Goal: Information Seeking & Learning: Learn about a topic

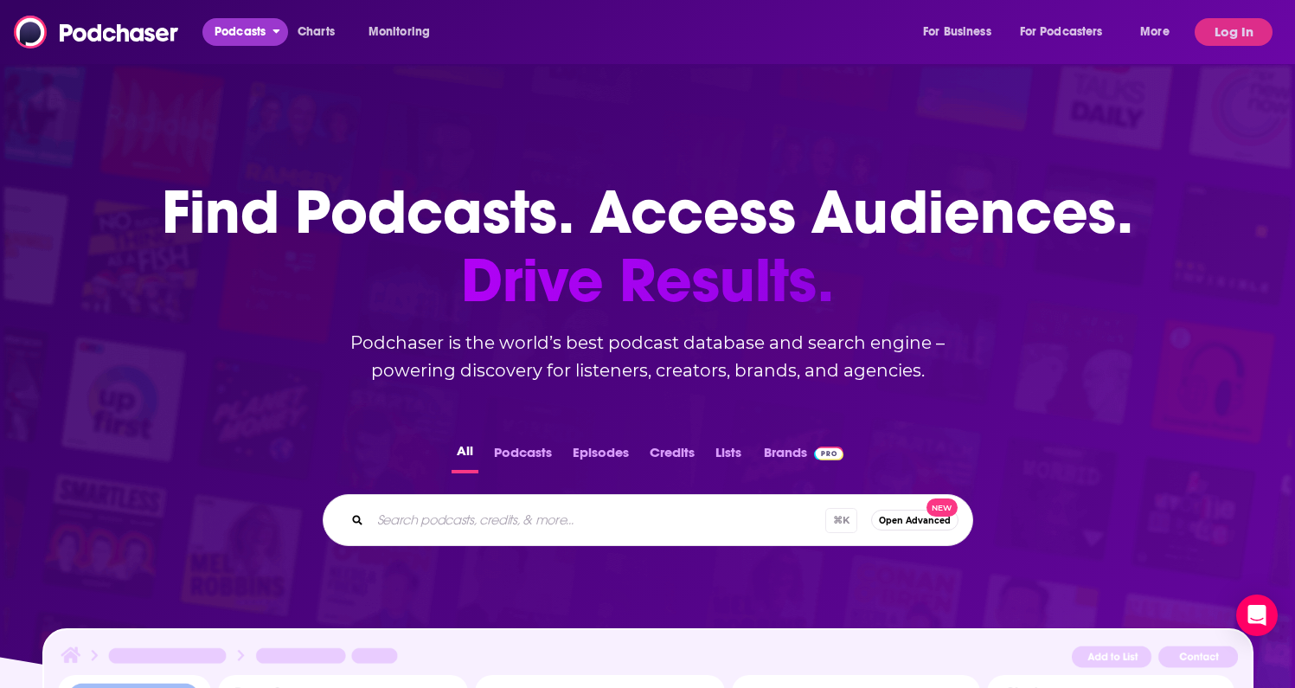
click at [249, 38] on span "Podcasts" at bounding box center [239, 32] width 51 height 24
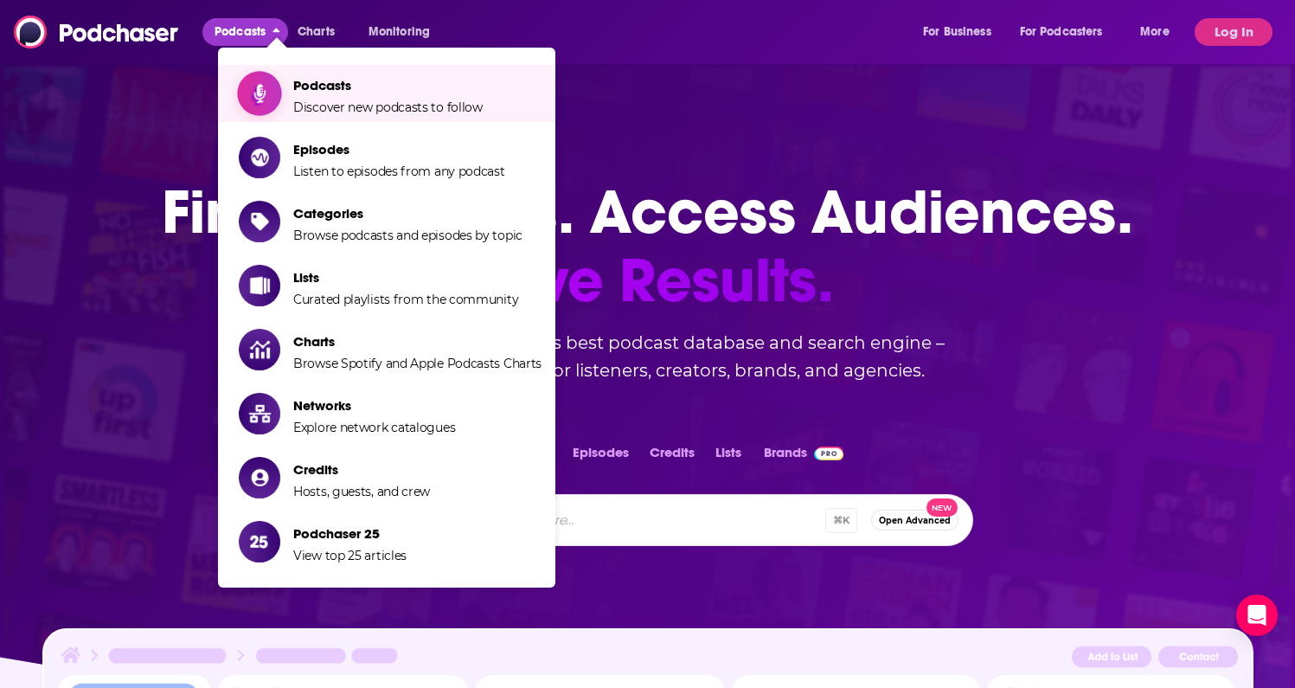
click at [318, 81] on span "Podcasts" at bounding box center [387, 85] width 189 height 16
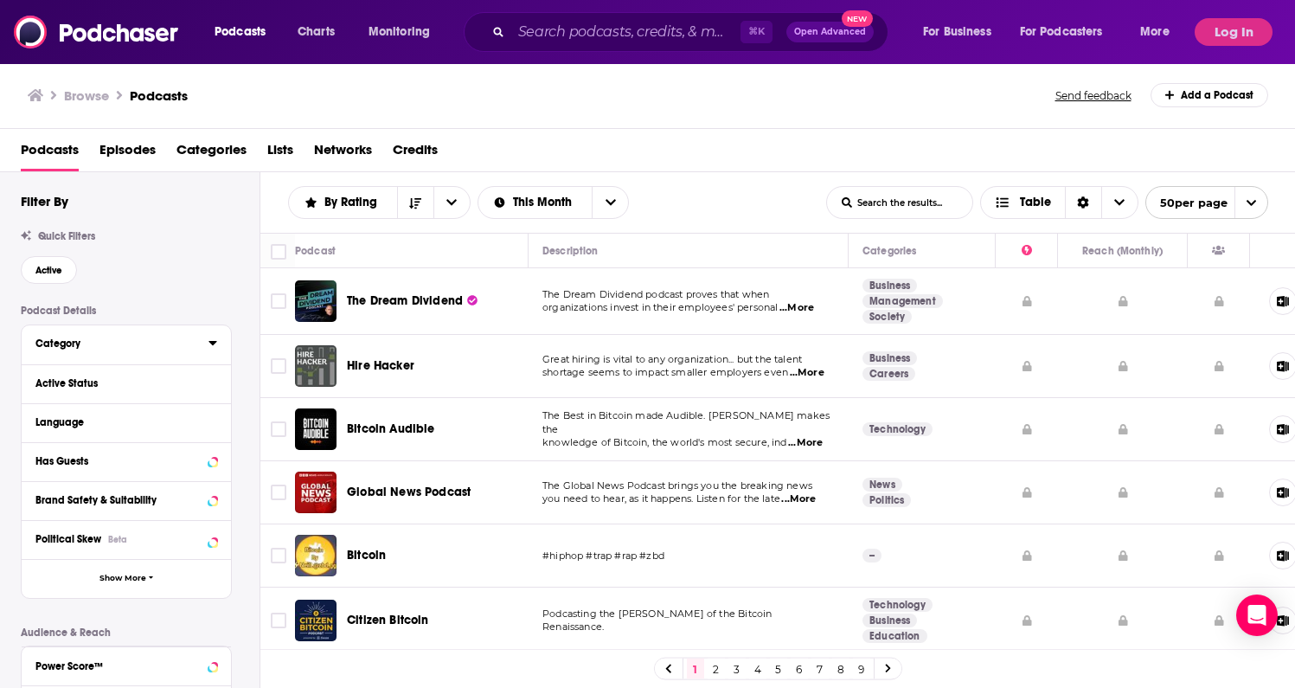
click at [209, 348] on icon at bounding box center [212, 343] width 9 height 14
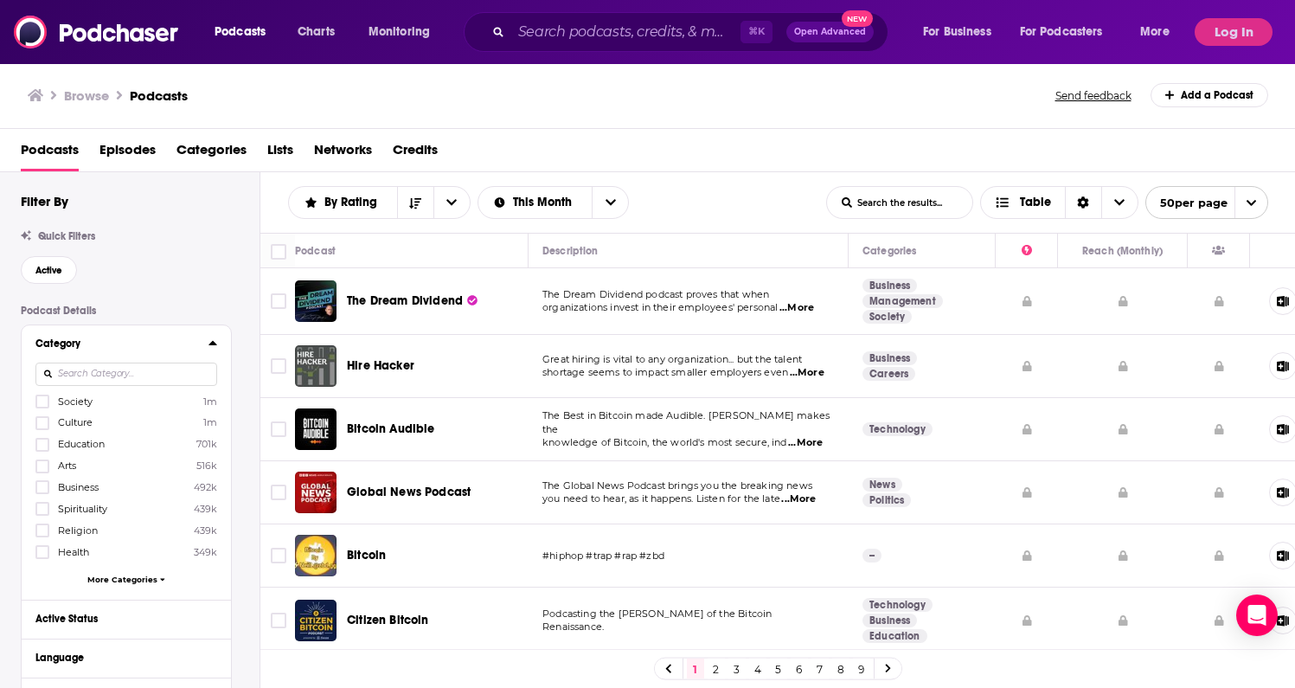
click at [136, 579] on span "More Categories" at bounding box center [122, 579] width 70 height 10
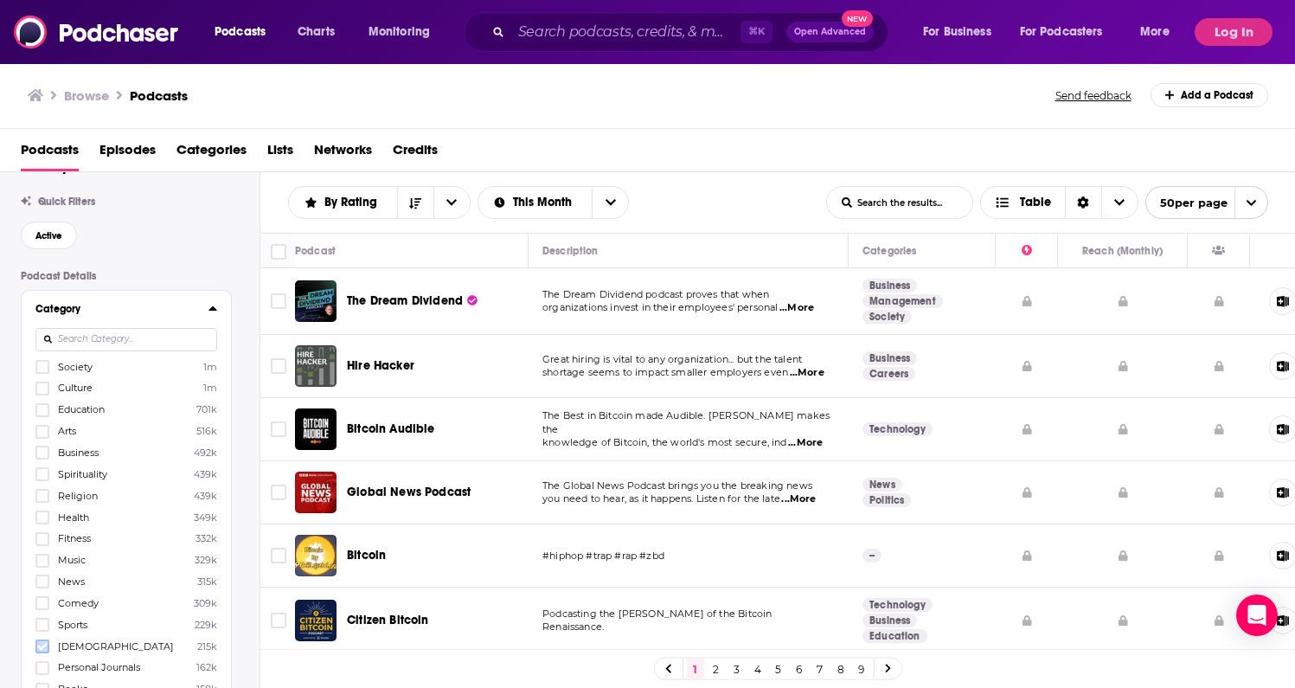
click at [37, 641] on icon at bounding box center [42, 646] width 10 height 10
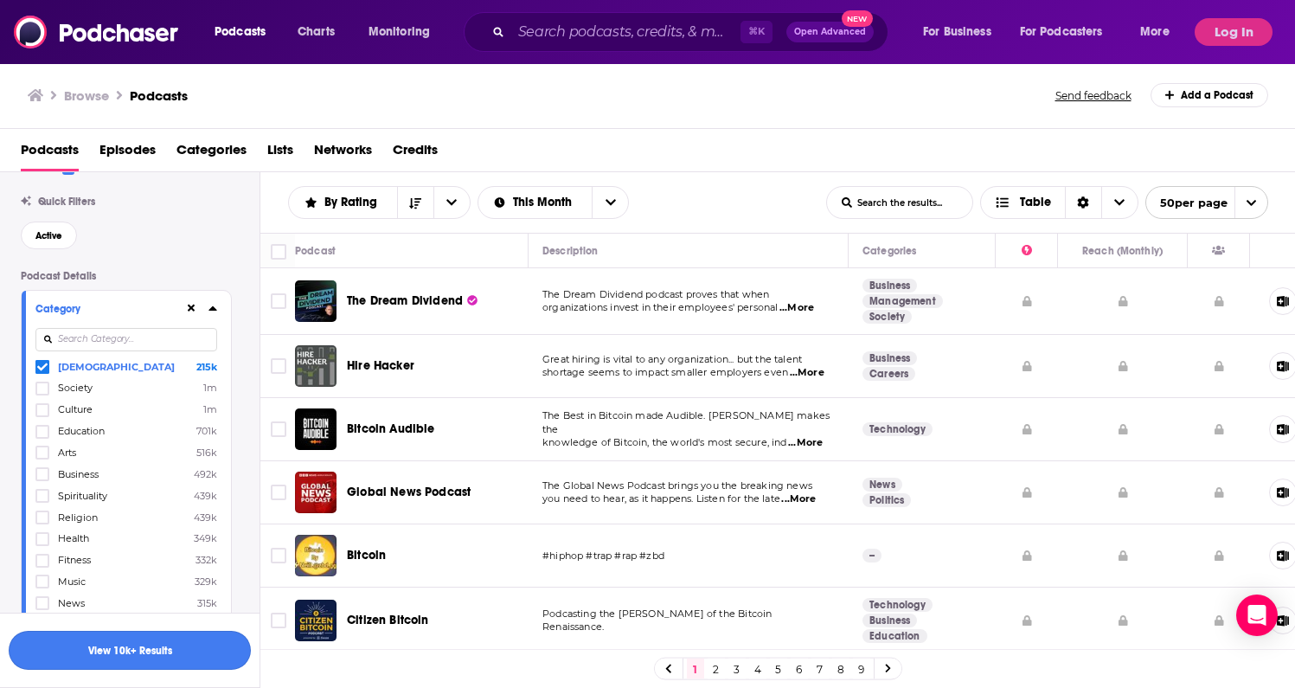
click at [144, 657] on button "View 10k+ Results" at bounding box center [130, 650] width 242 height 39
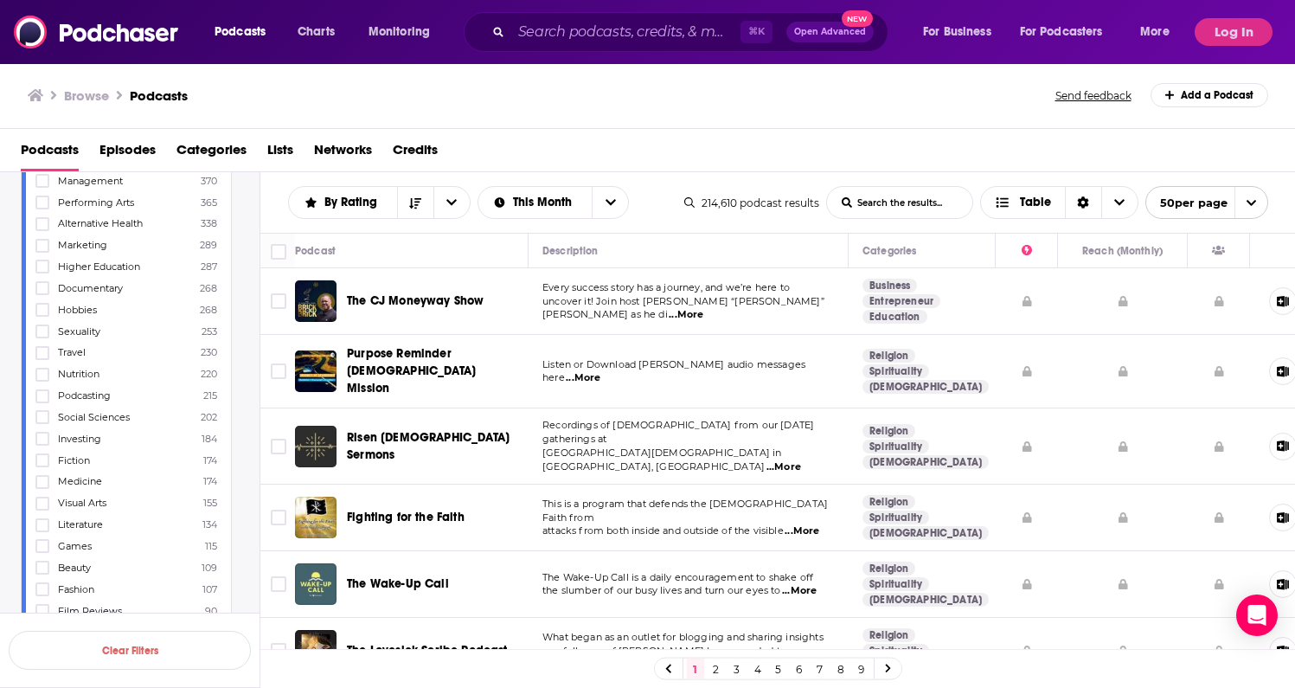
scroll to position [1038, 0]
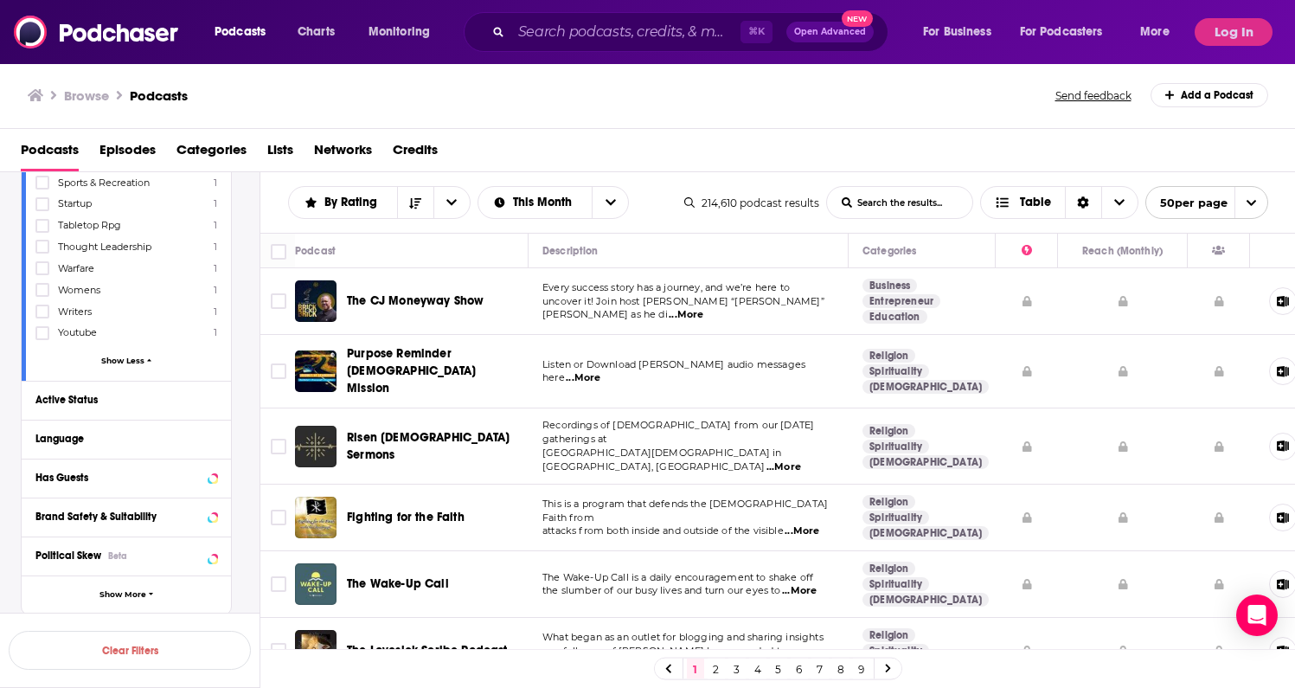
scroll to position [5259, 0]
click at [208, 390] on icon at bounding box center [212, 397] width 9 height 14
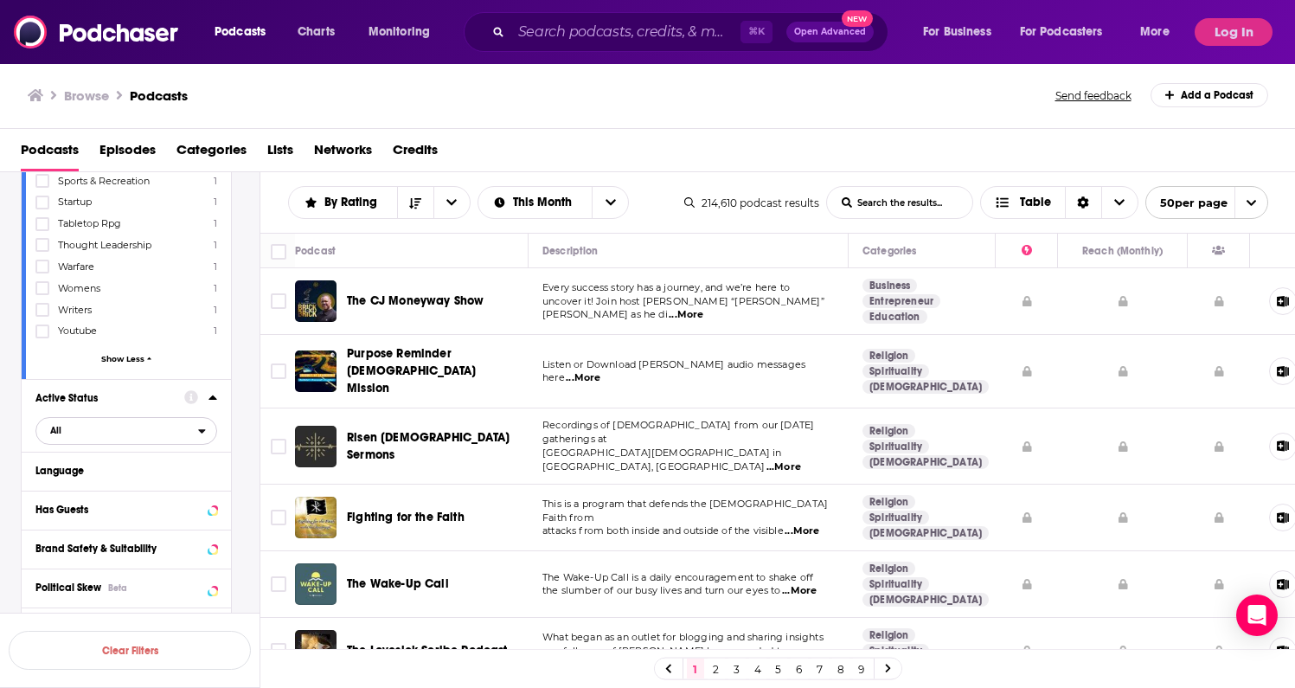
click at [203, 429] on icon "open menu" at bounding box center [202, 431] width 7 height 4
click at [148, 483] on span "39k" at bounding box center [174, 488] width 81 height 10
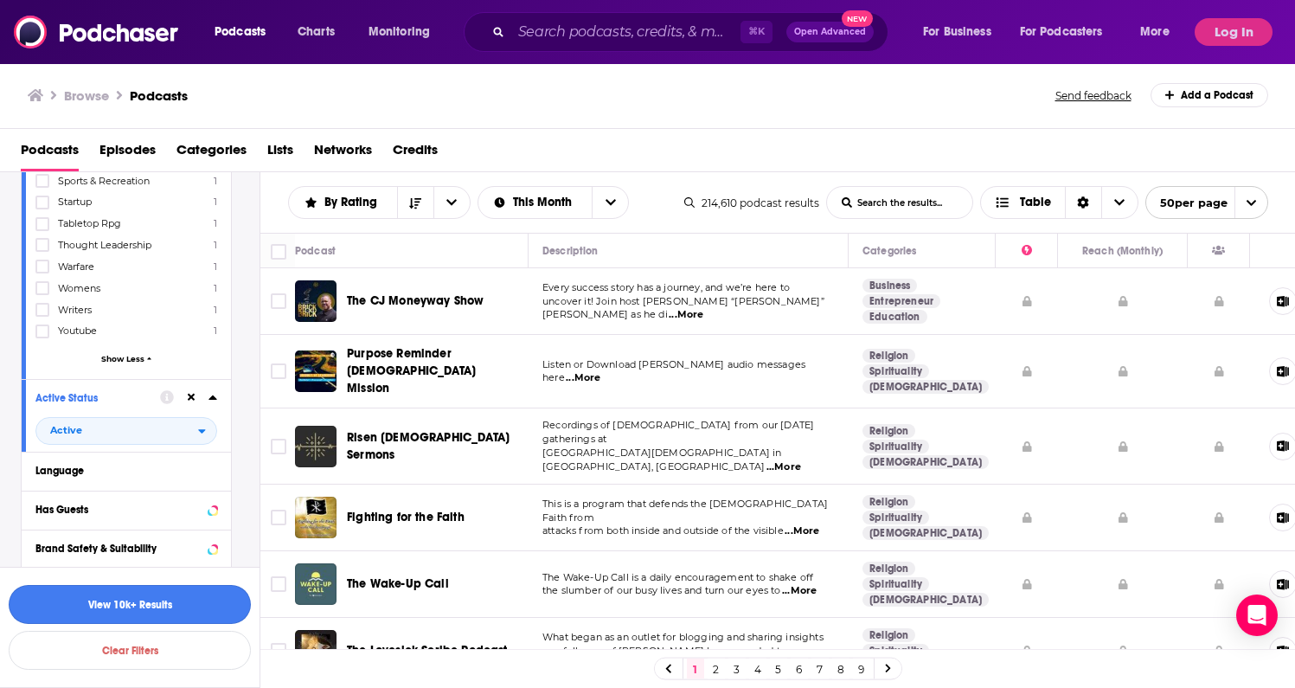
click at [156, 609] on button "View 10k+ Results" at bounding box center [130, 604] width 242 height 39
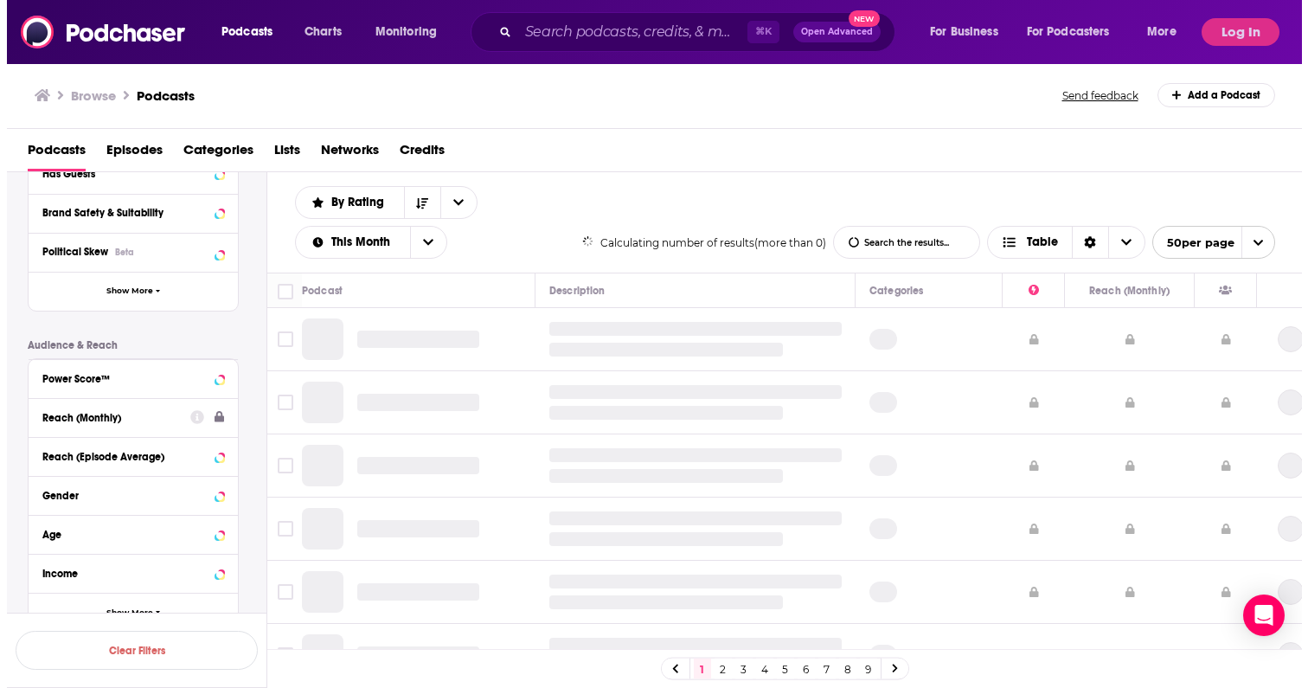
scroll to position [3174, 0]
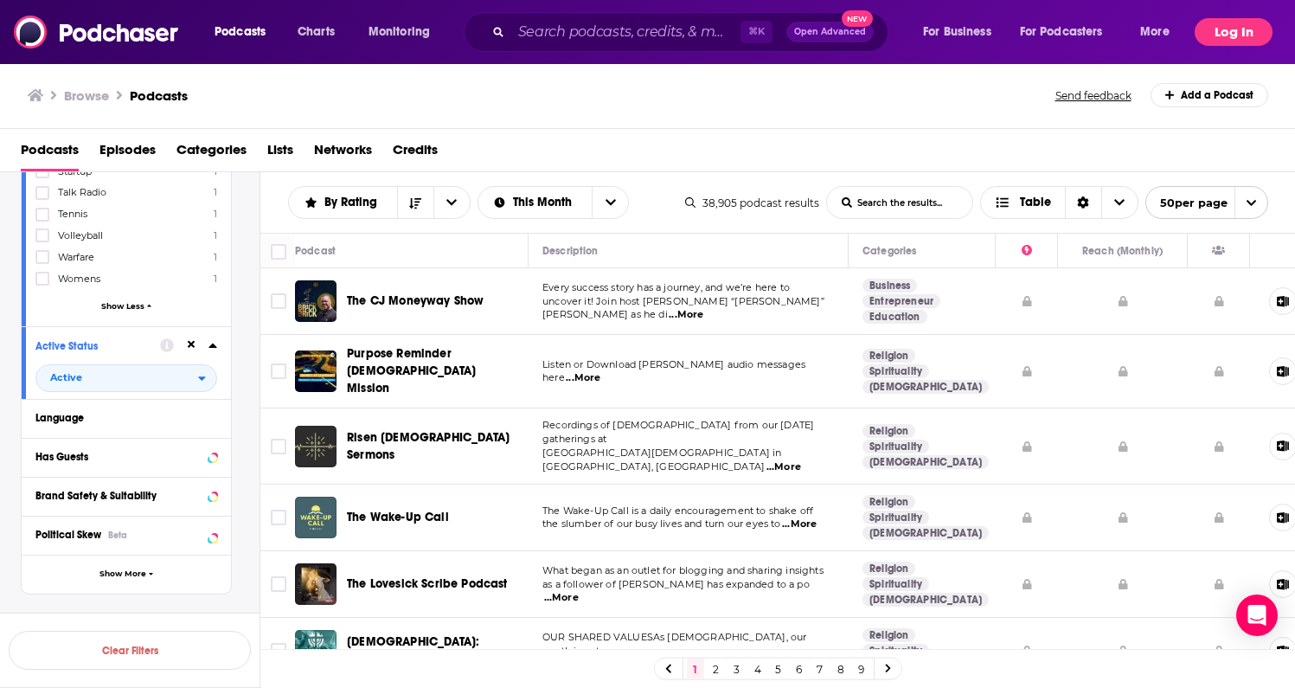
click at [1237, 34] on button "Log In" at bounding box center [1233, 32] width 78 height 28
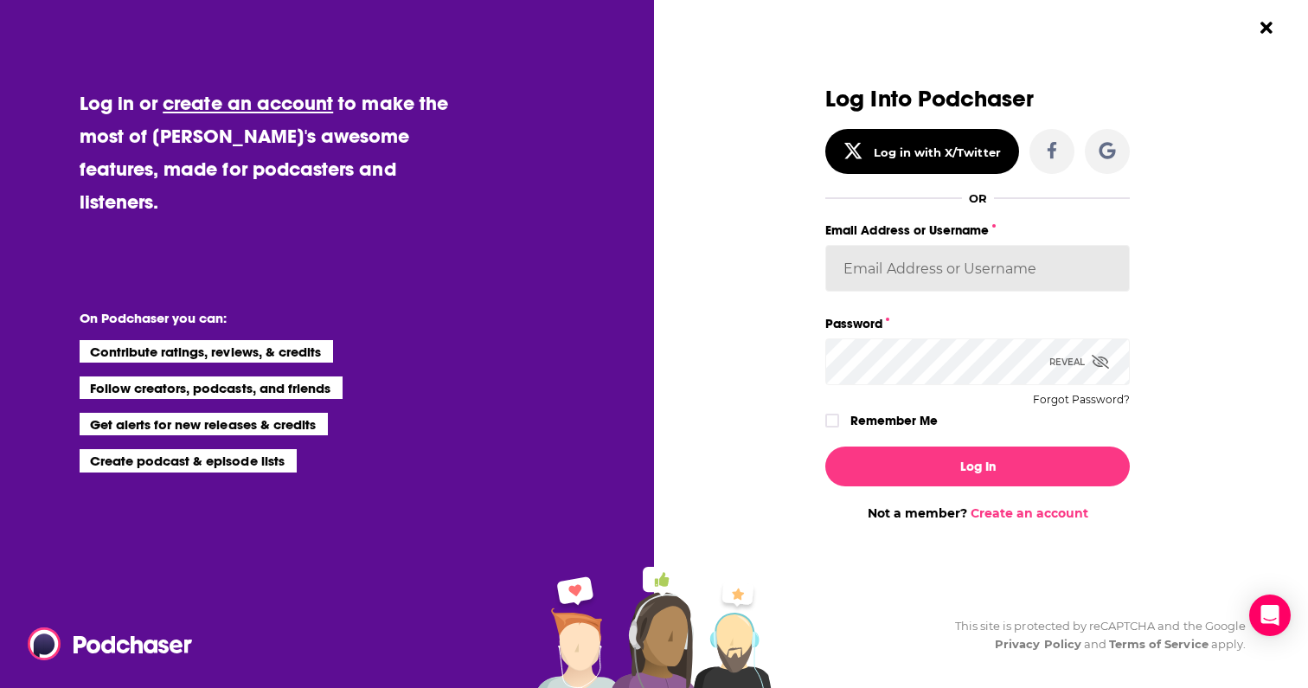
click at [957, 279] on input "Email Address or Username" at bounding box center [977, 268] width 304 height 47
type input "[PERSON_NAME][EMAIL_ADDRESS][DOMAIN_NAME]"
click at [825, 446] on button "Log In" at bounding box center [977, 466] width 304 height 40
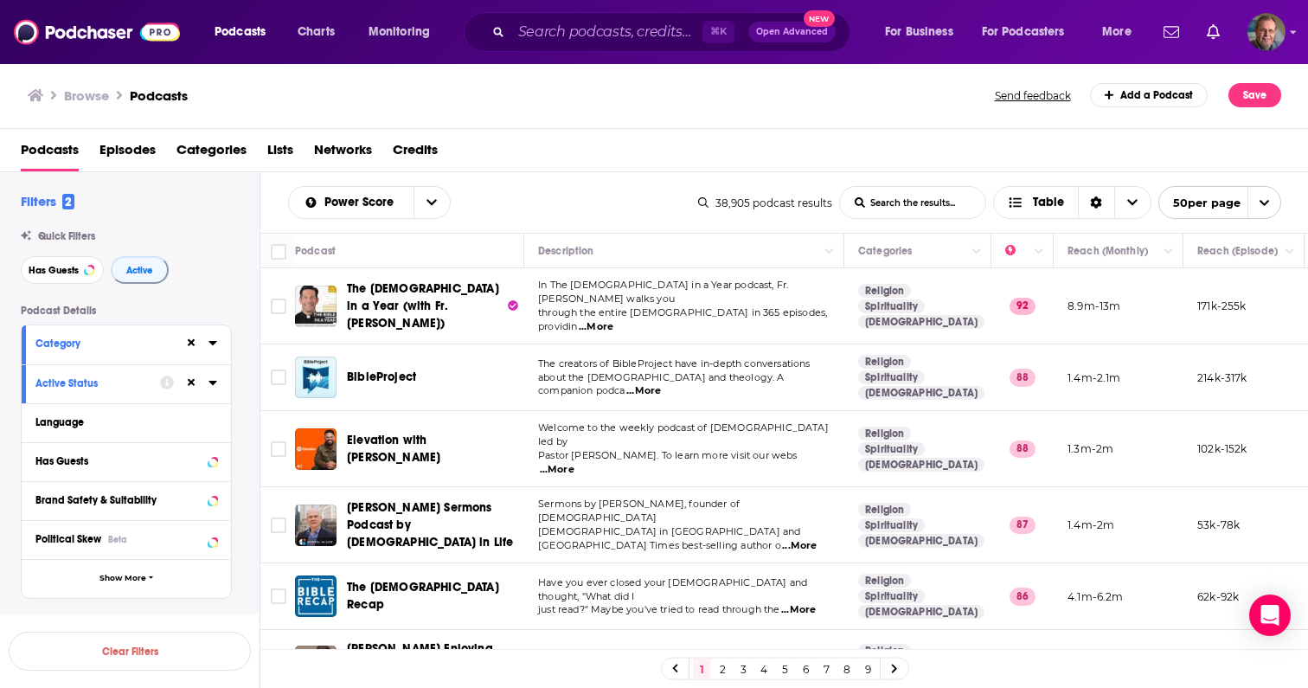
click at [952, 466] on td "Religion Spirituality Christianity" at bounding box center [917, 449] width 147 height 76
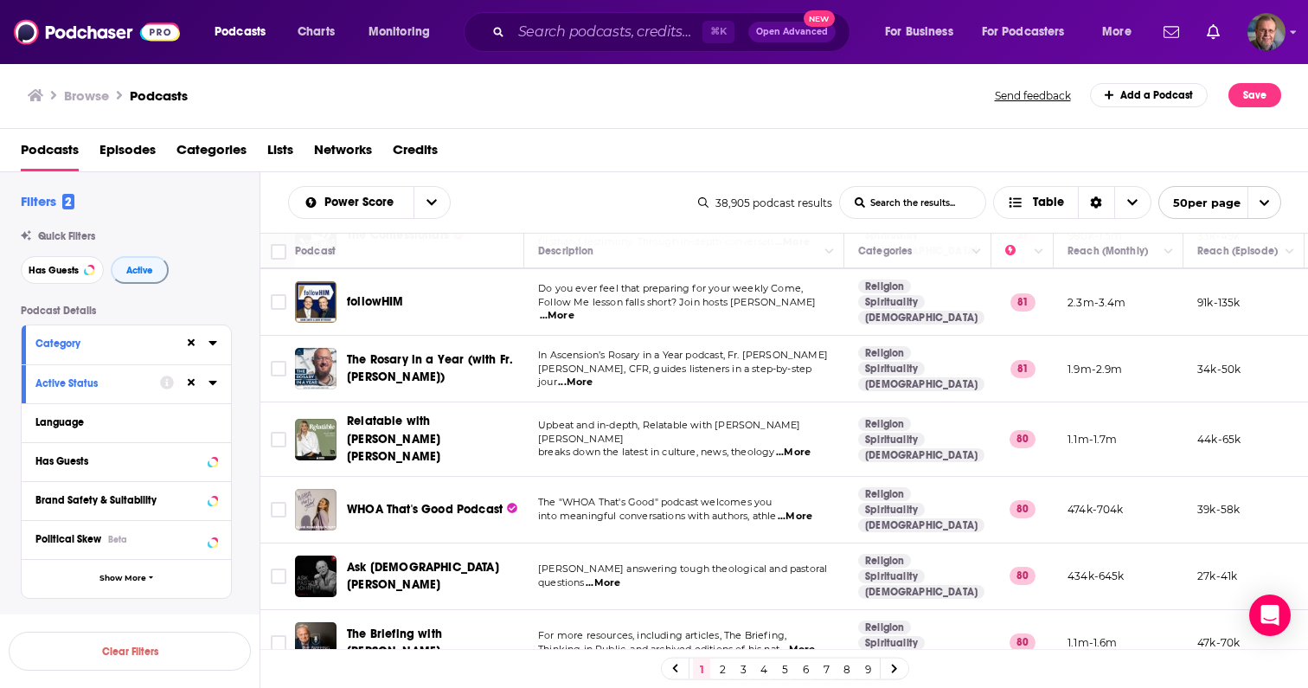
scroll to position [761, 0]
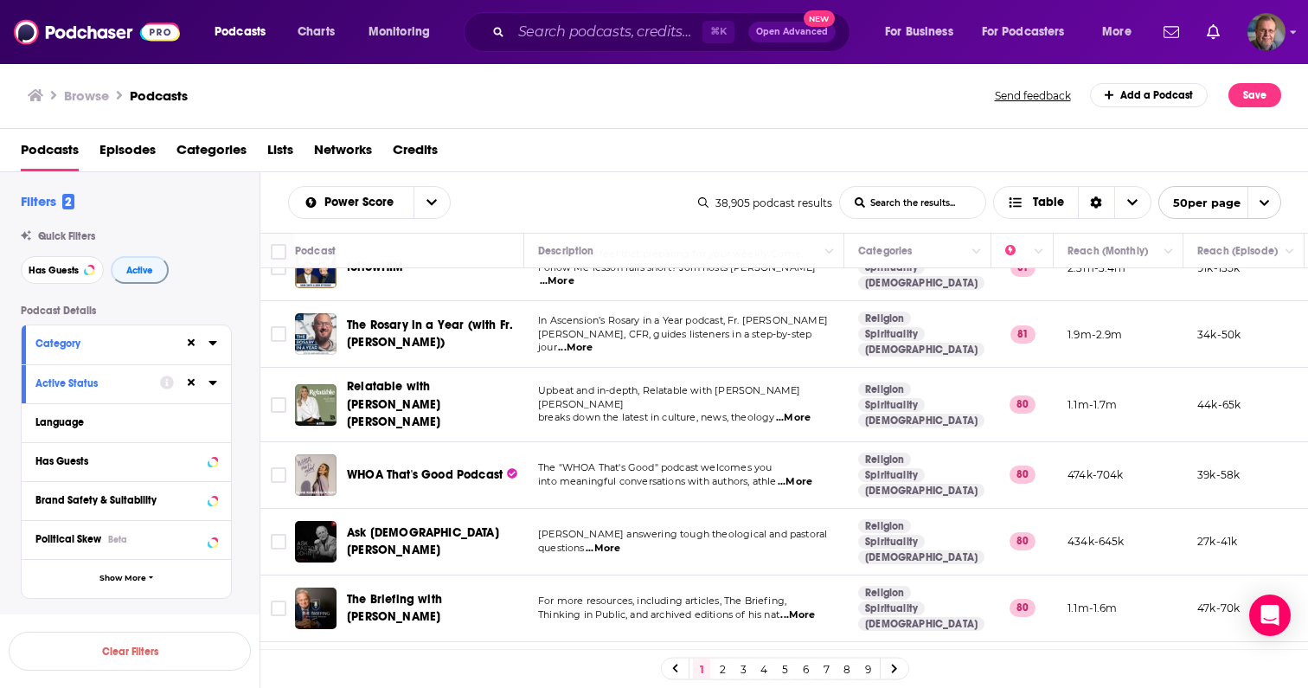
click at [634, 211] on div "Power Score List Search Input Search the results... Table" at bounding box center [493, 202] width 410 height 33
click at [786, 541] on p "questions ...More" at bounding box center [683, 548] width 291 height 14
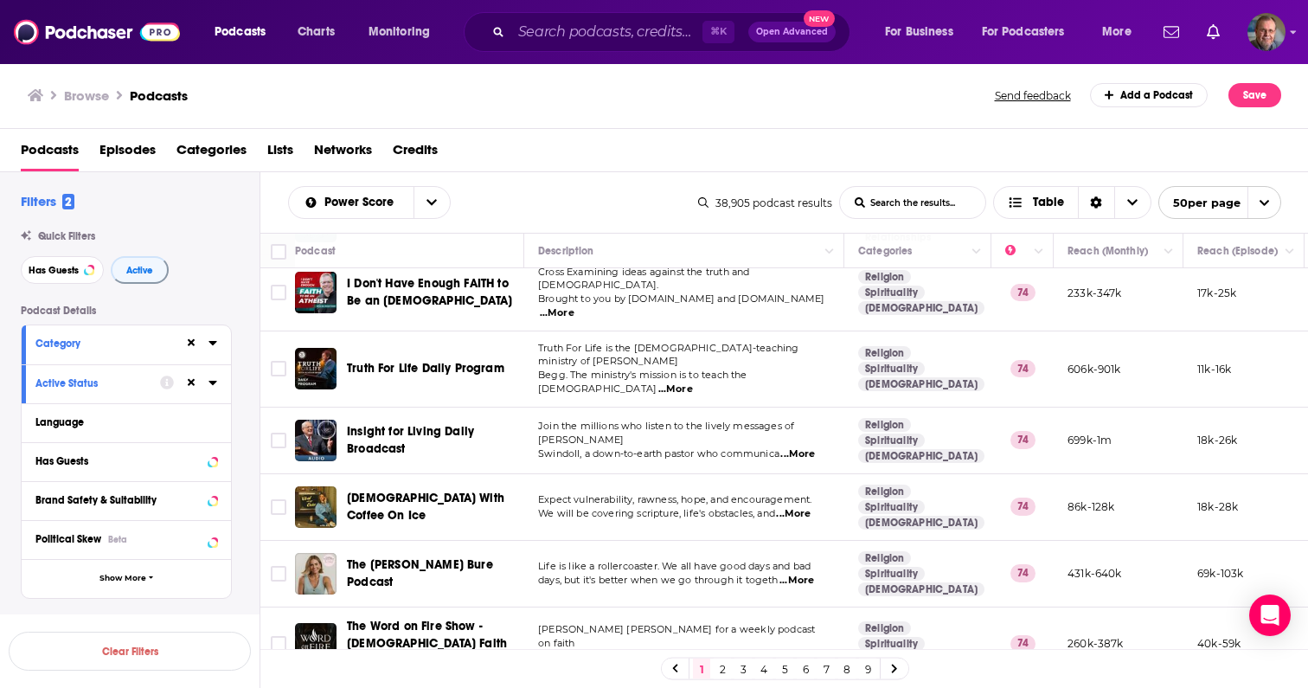
scroll to position [2987, 0]
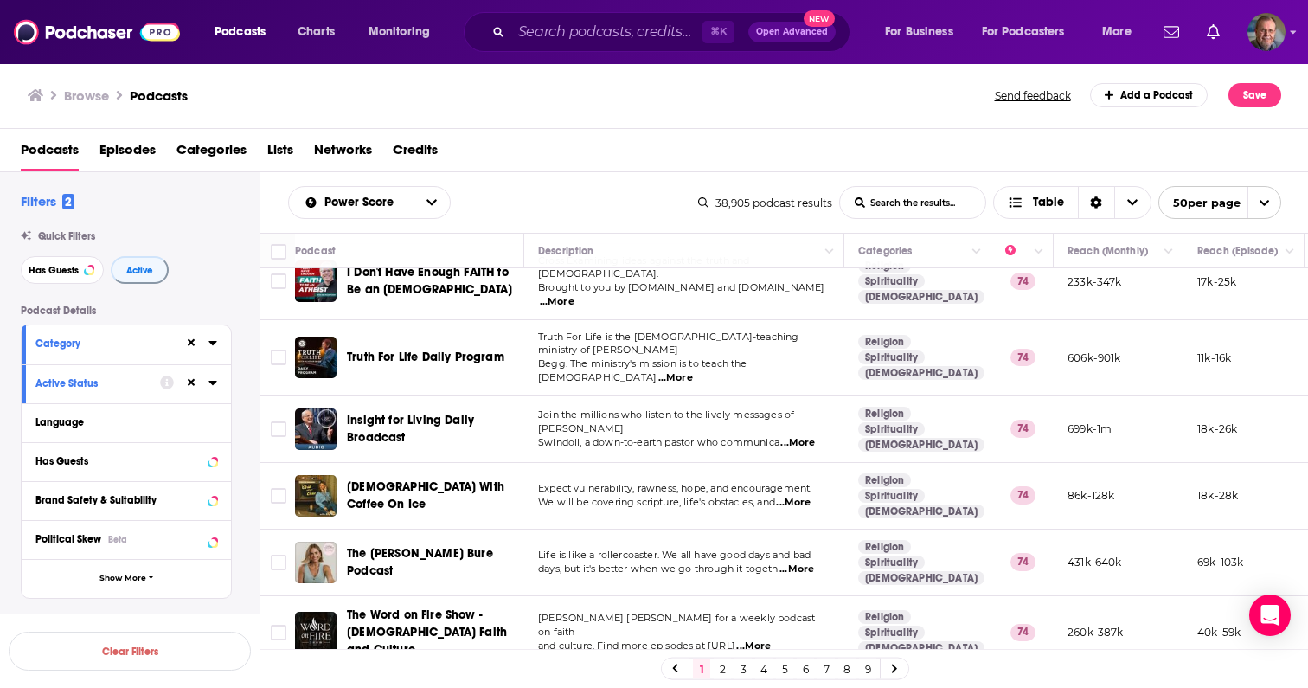
click at [720, 669] on link "2" at bounding box center [722, 668] width 17 height 21
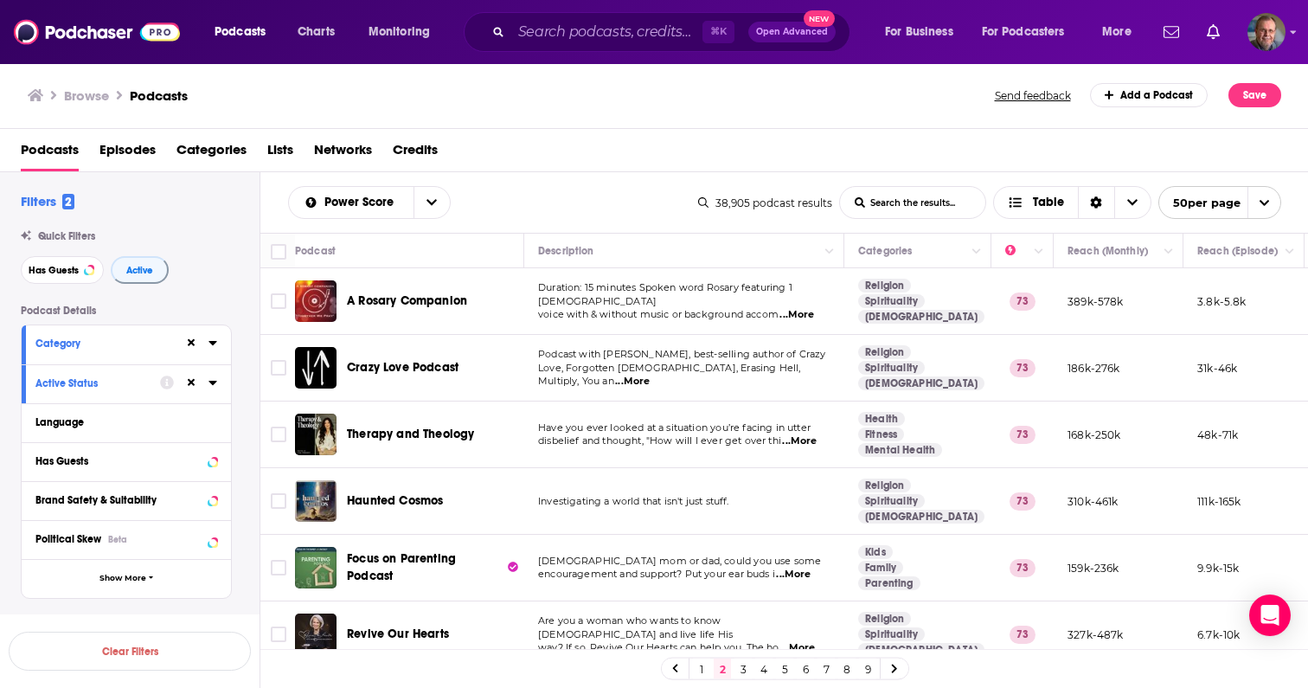
click at [571, 359] on span "Podcast with Francis Chan, best-selling author of Crazy" at bounding box center [682, 354] width 288 height 12
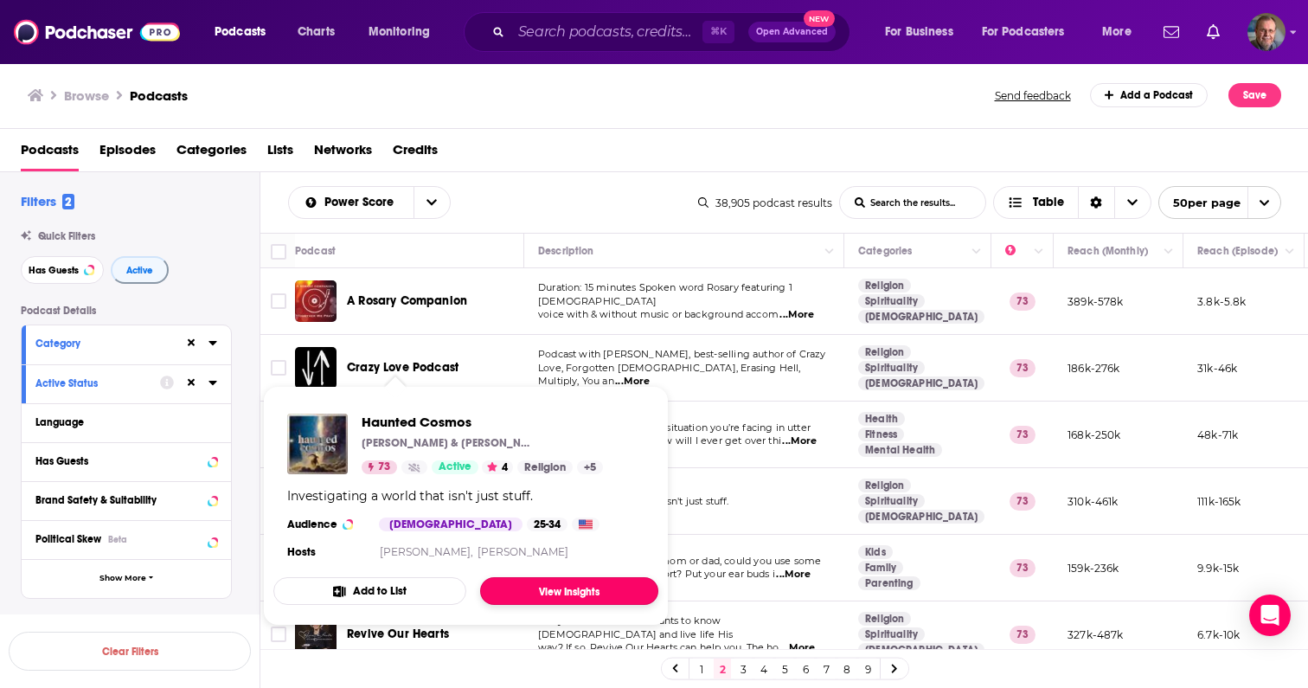
click at [543, 595] on link "View Insights" at bounding box center [569, 591] width 178 height 28
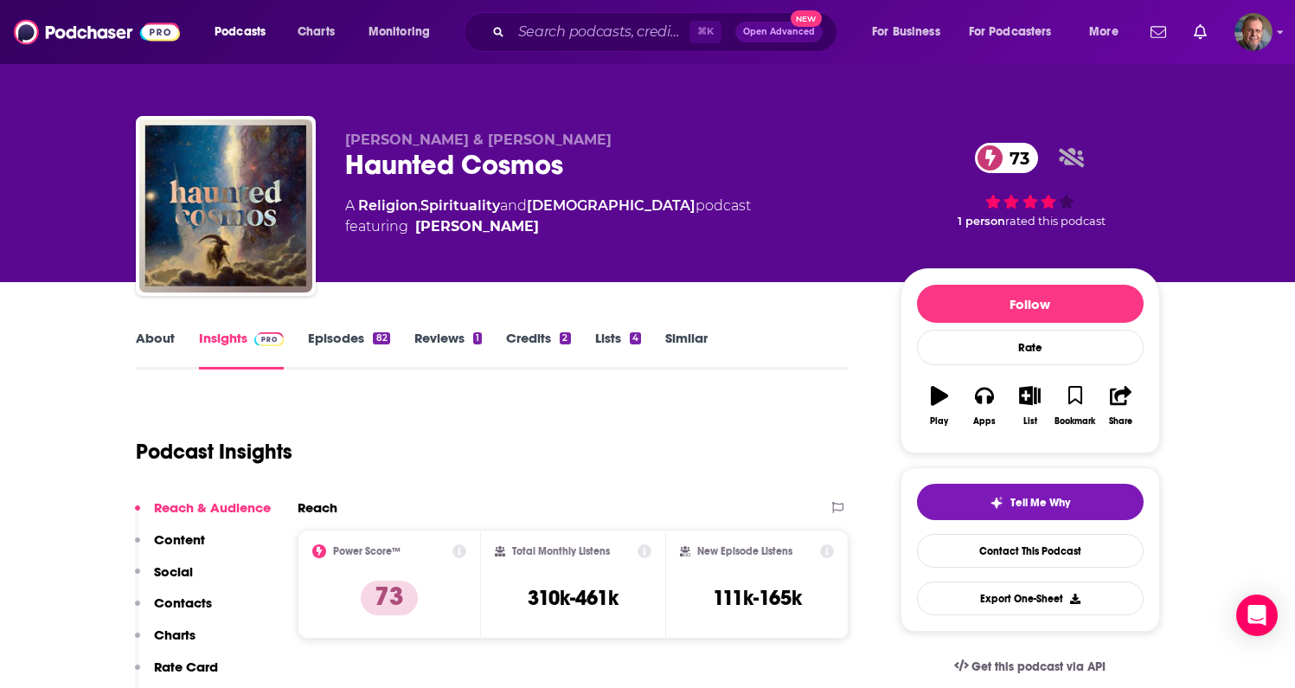
click at [346, 338] on link "Episodes 82" at bounding box center [348, 350] width 81 height 40
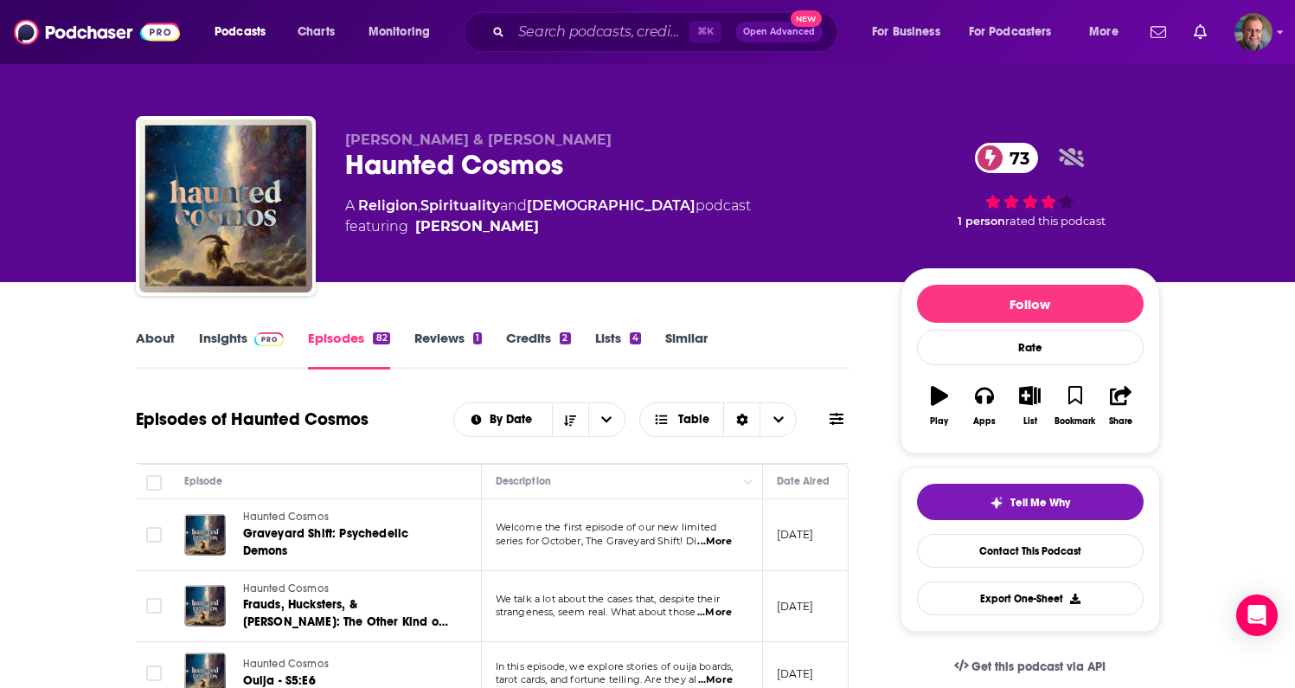
click at [155, 338] on link "About" at bounding box center [155, 350] width 39 height 40
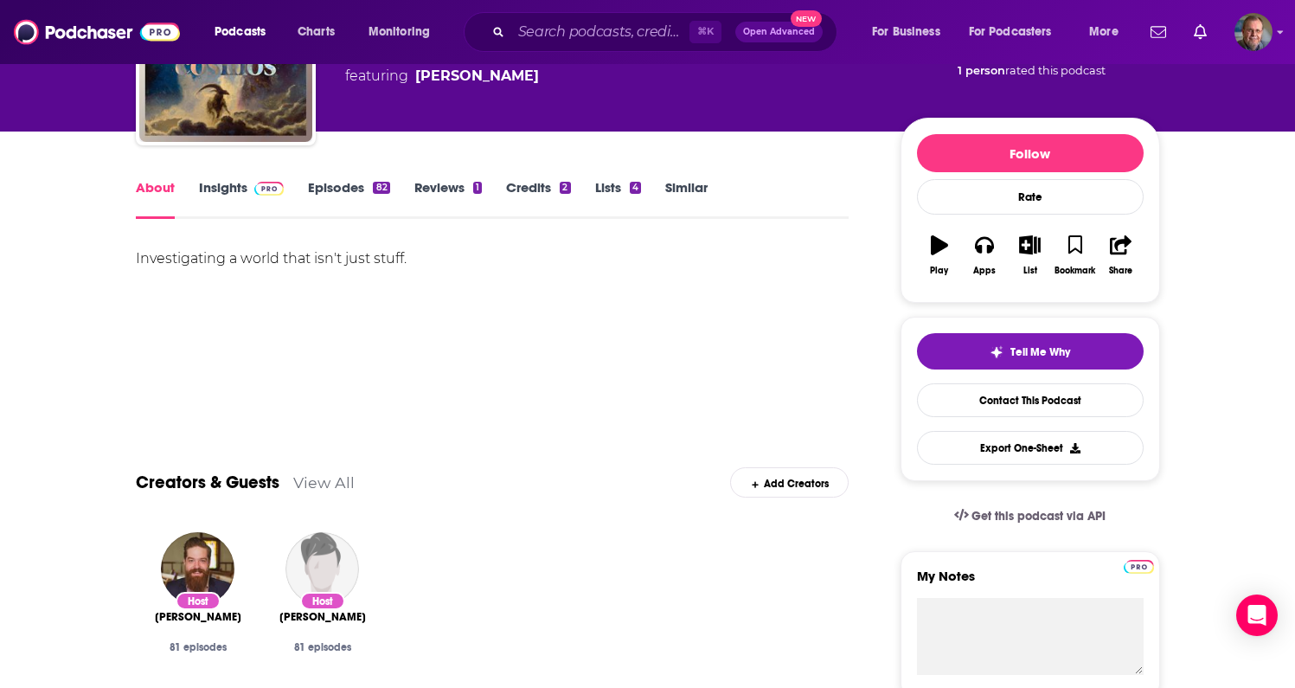
scroll to position [138, 0]
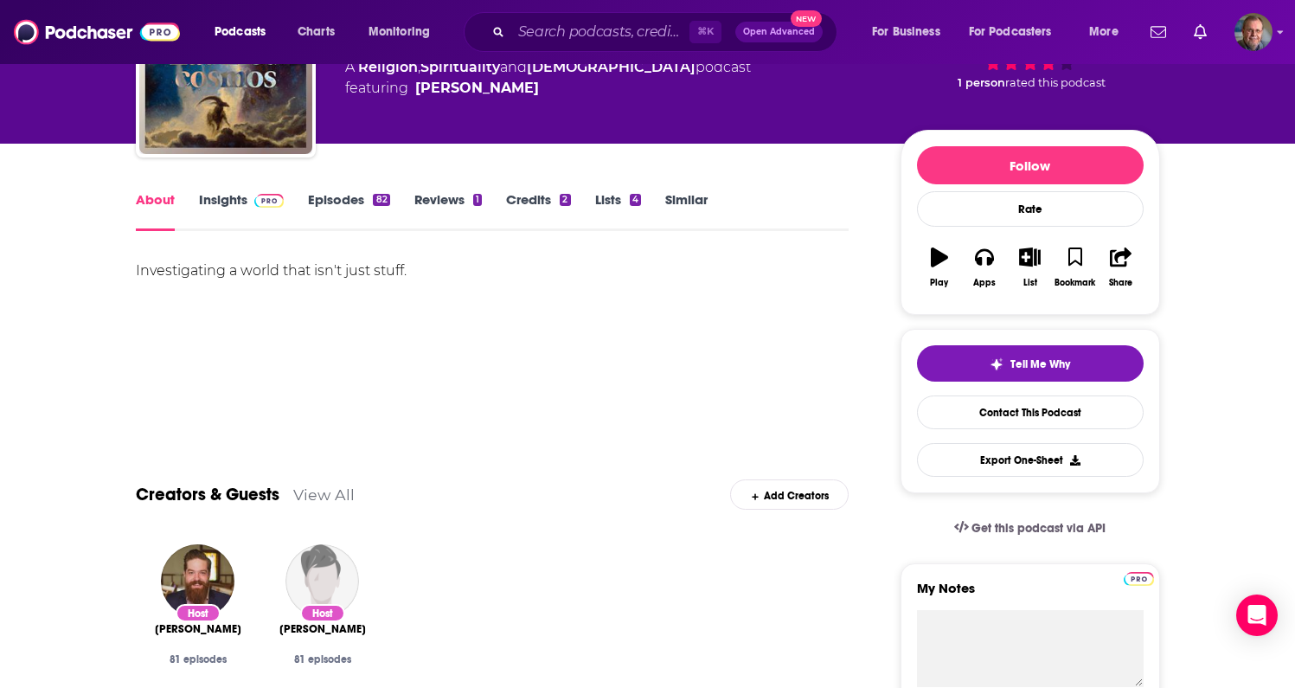
click at [233, 207] on link "Insights" at bounding box center [242, 211] width 86 height 40
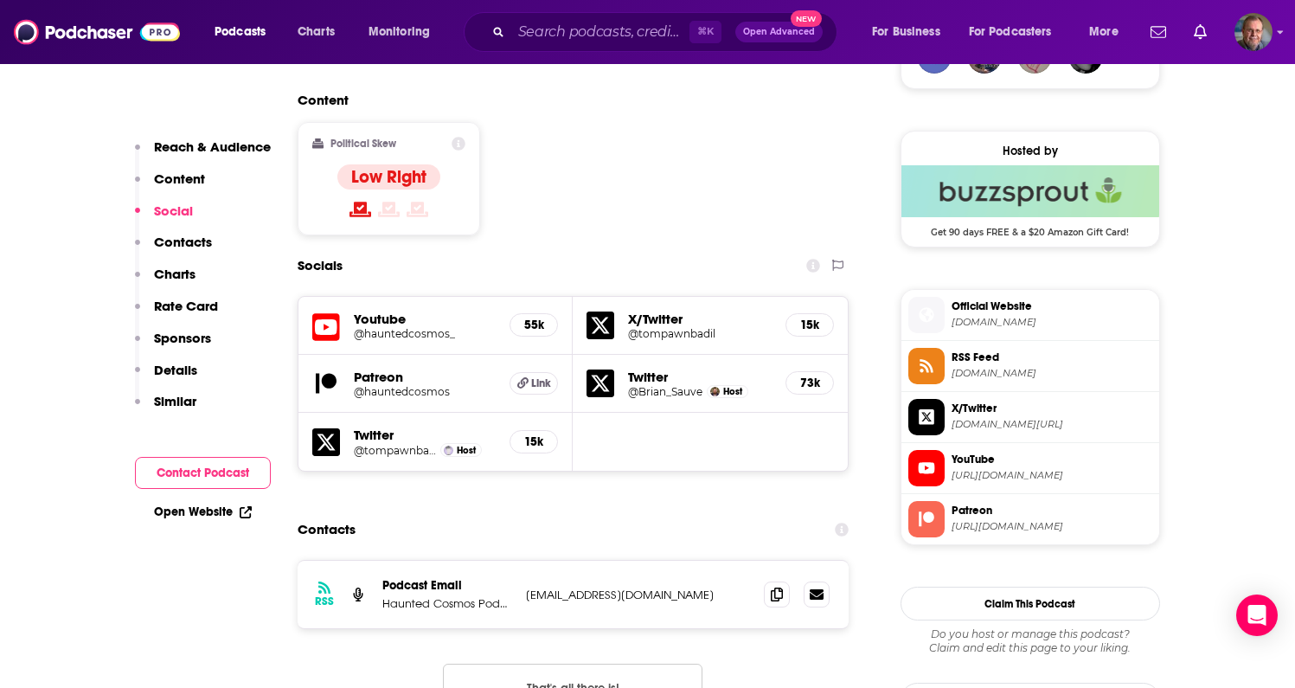
scroll to position [1349, 0]
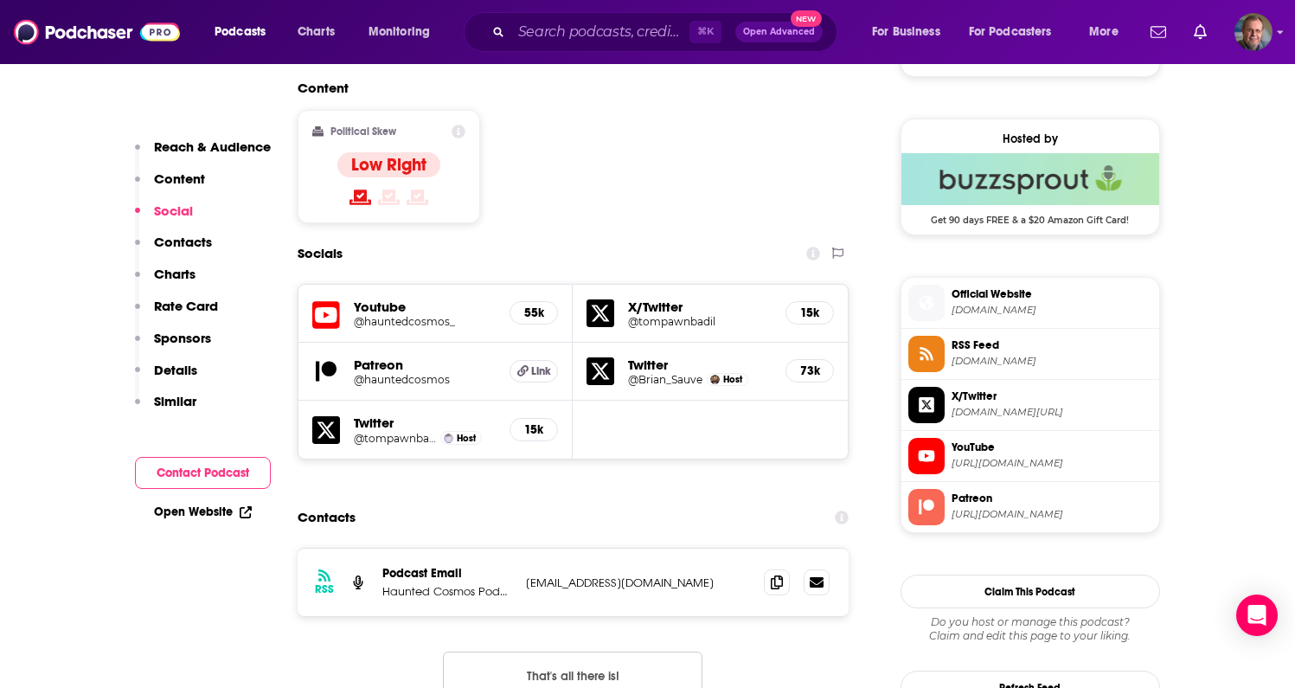
click at [202, 515] on link "Open Website" at bounding box center [203, 511] width 98 height 15
click at [538, 103] on div "Content Political Skew Low Right" at bounding box center [574, 158] width 552 height 157
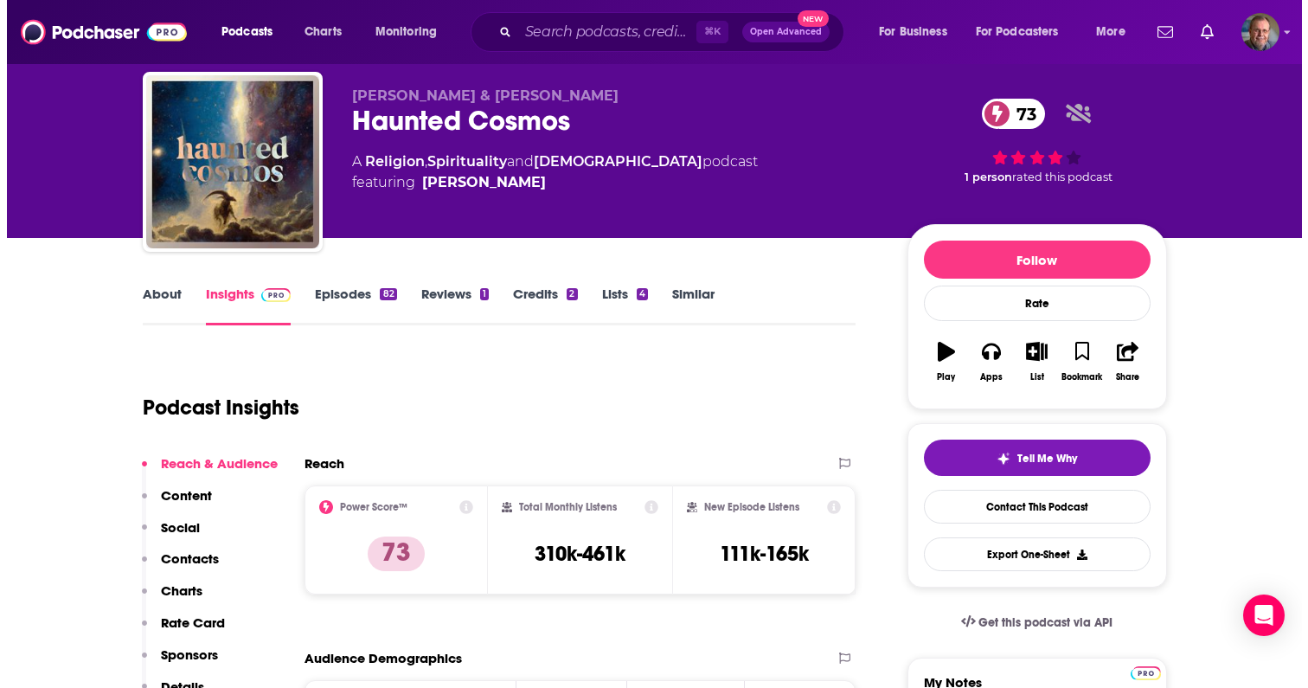
scroll to position [0, 0]
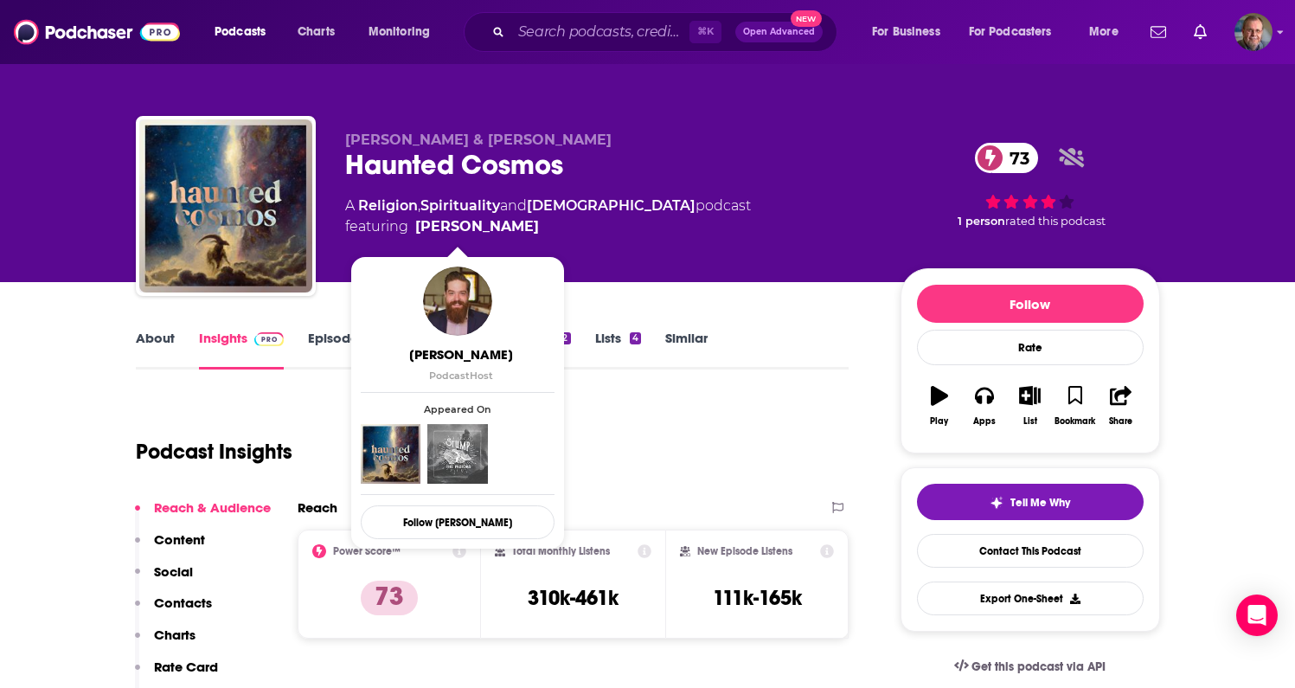
click at [468, 354] on span "Brian Sauvé" at bounding box center [461, 354] width 194 height 16
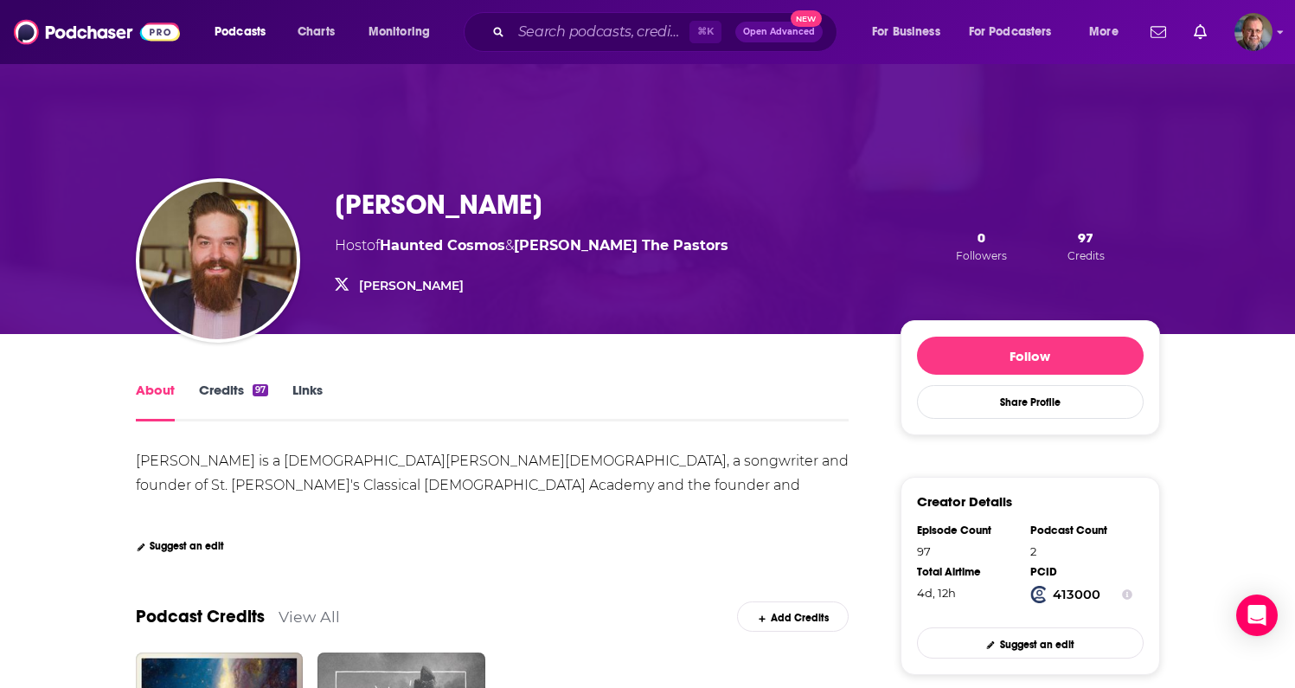
click at [408, 498] on div "Brian Sauvé is a Christian pastor, a songwriter and founder of St. Brendan's Cl…" at bounding box center [493, 486] width 714 height 74
drag, startPoint x: 333, startPoint y: 199, endPoint x: 425, endPoint y: 231, distance: 97.1
click at [425, 231] on div "Brian Sauvé Host of Haunted Cosmos & Stump The Pastors Brian_Sauve Brian_Sauve …" at bounding box center [648, 245] width 1024 height 176
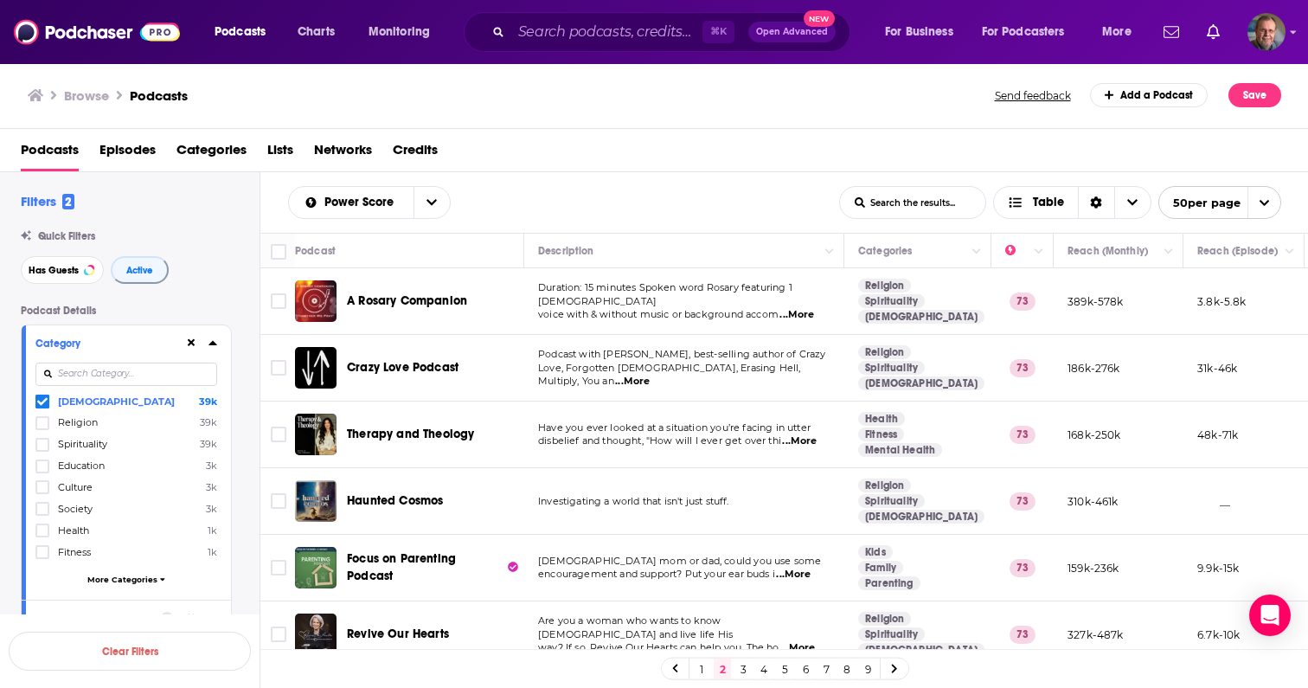
click at [831, 449] on td "Have you ever looked at a situation you’re facing in utter disbelief and though…" at bounding box center [684, 434] width 320 height 67
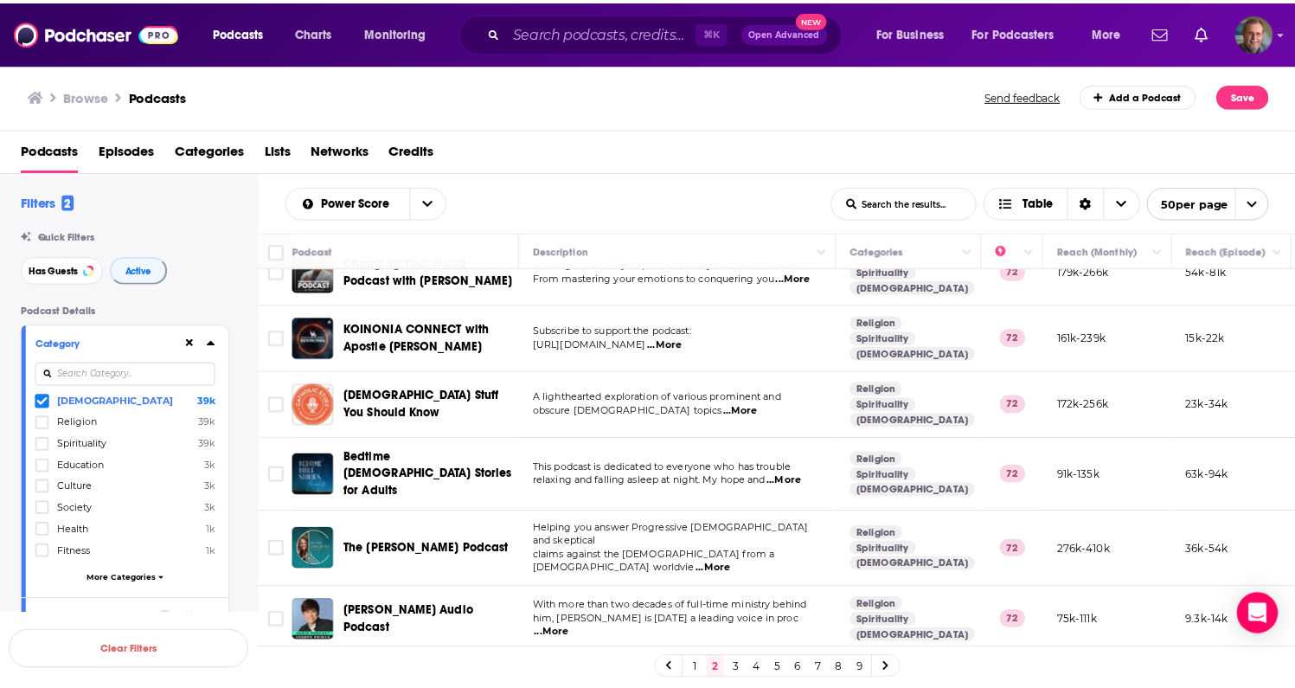
scroll to position [1418, 0]
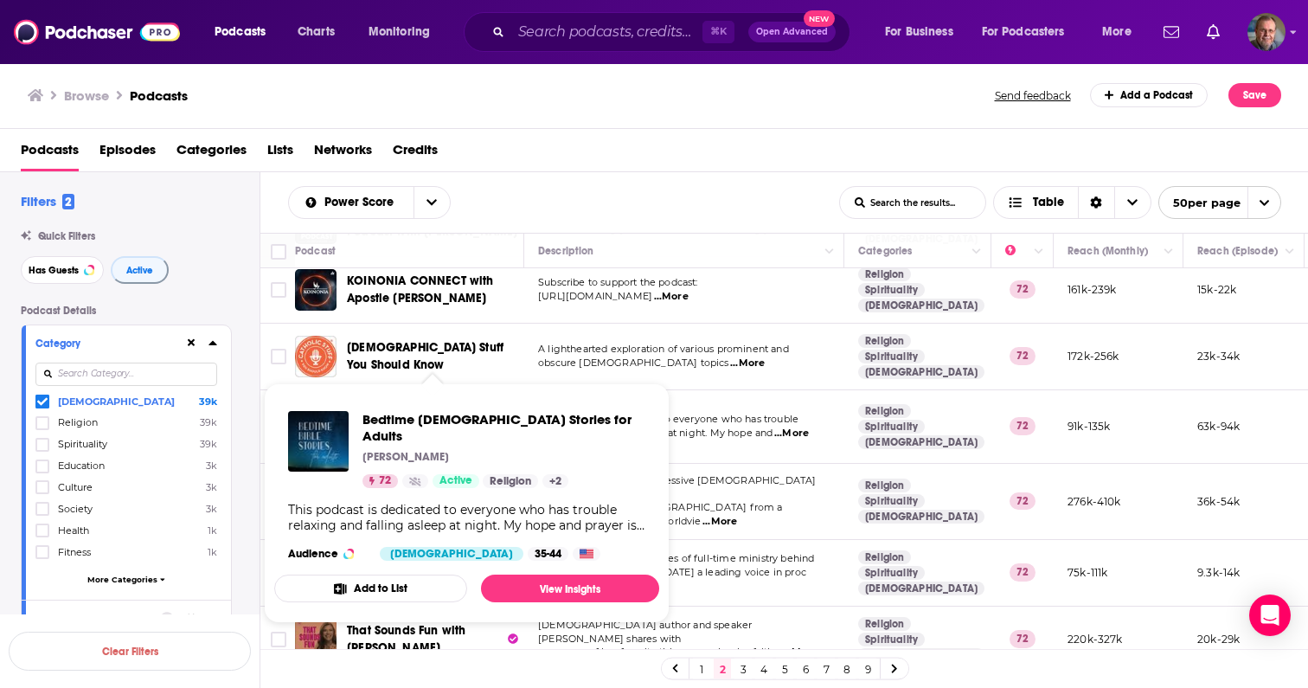
click at [436, 401] on span "Bedtime Bible Stories for Adults" at bounding box center [432, 425] width 170 height 49
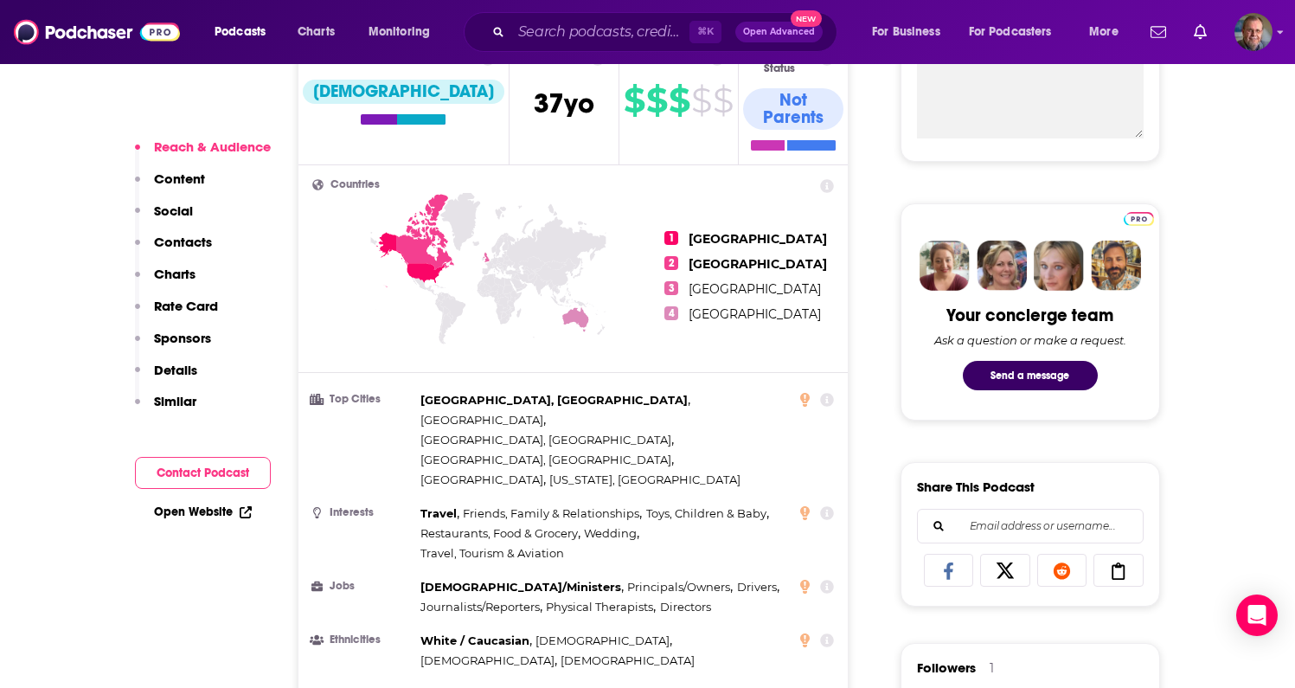
scroll to position [692, 0]
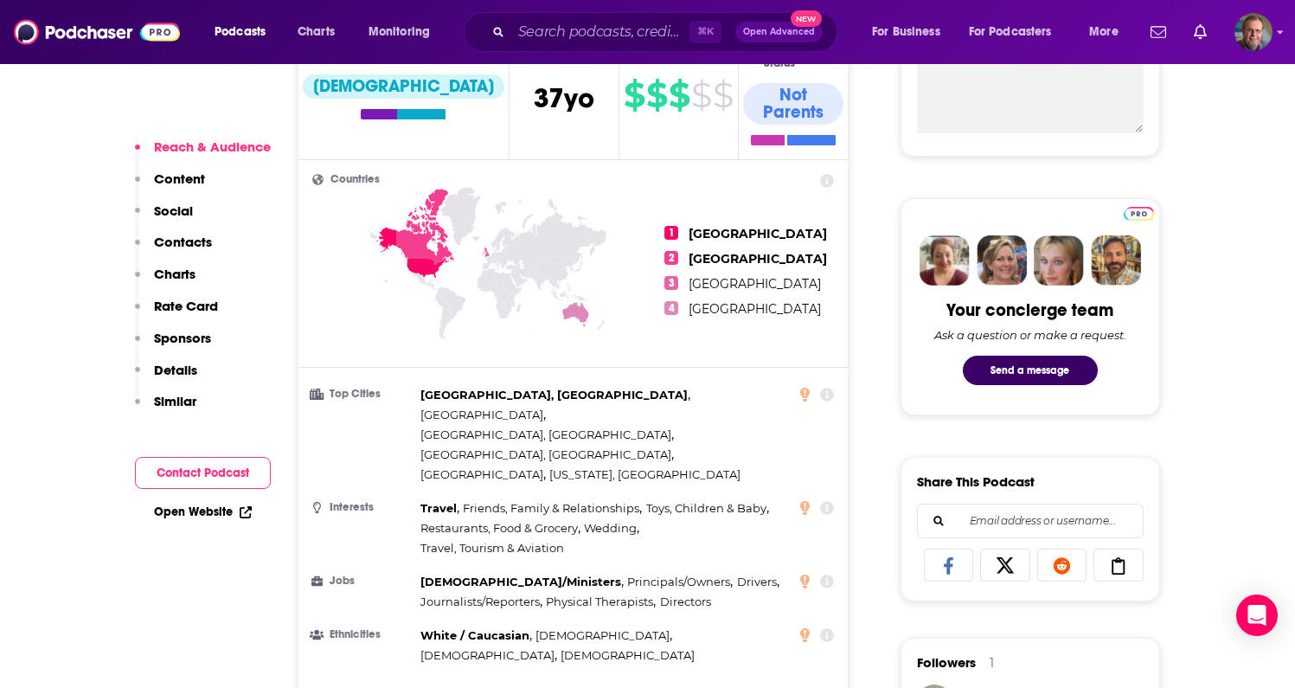
click at [185, 512] on link "Open Website" at bounding box center [203, 511] width 98 height 15
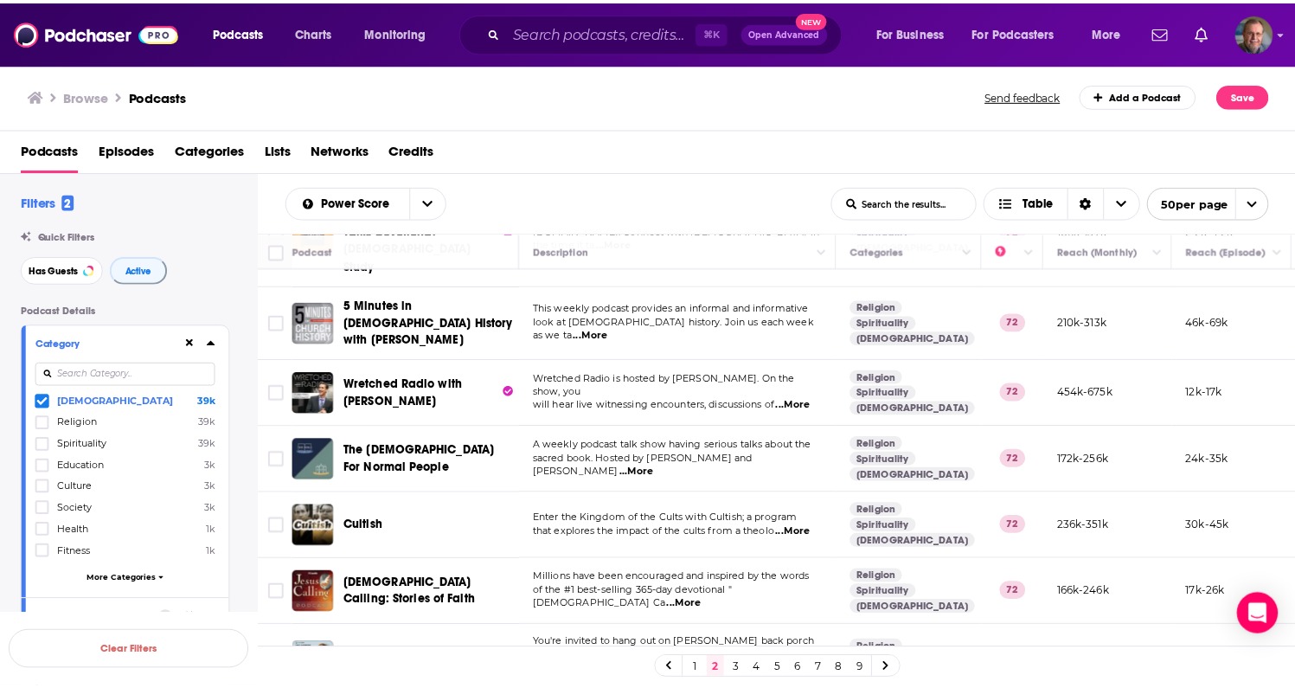
scroll to position [910, 0]
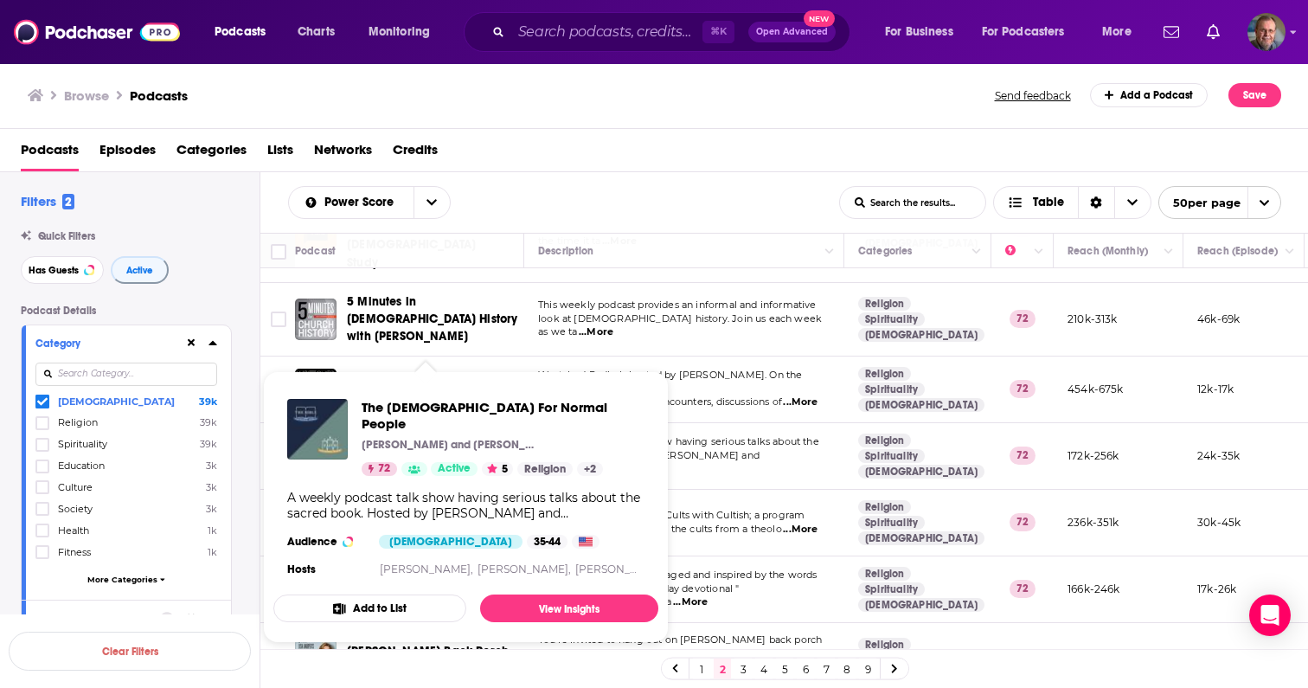
click at [433, 386] on div "The Bible For Normal People Peter Enns and Jared Byas 72 Active 5 Religion + 2 …" at bounding box center [465, 489] width 385 height 209
click at [425, 408] on span "The Bible For Normal People" at bounding box center [503, 415] width 283 height 33
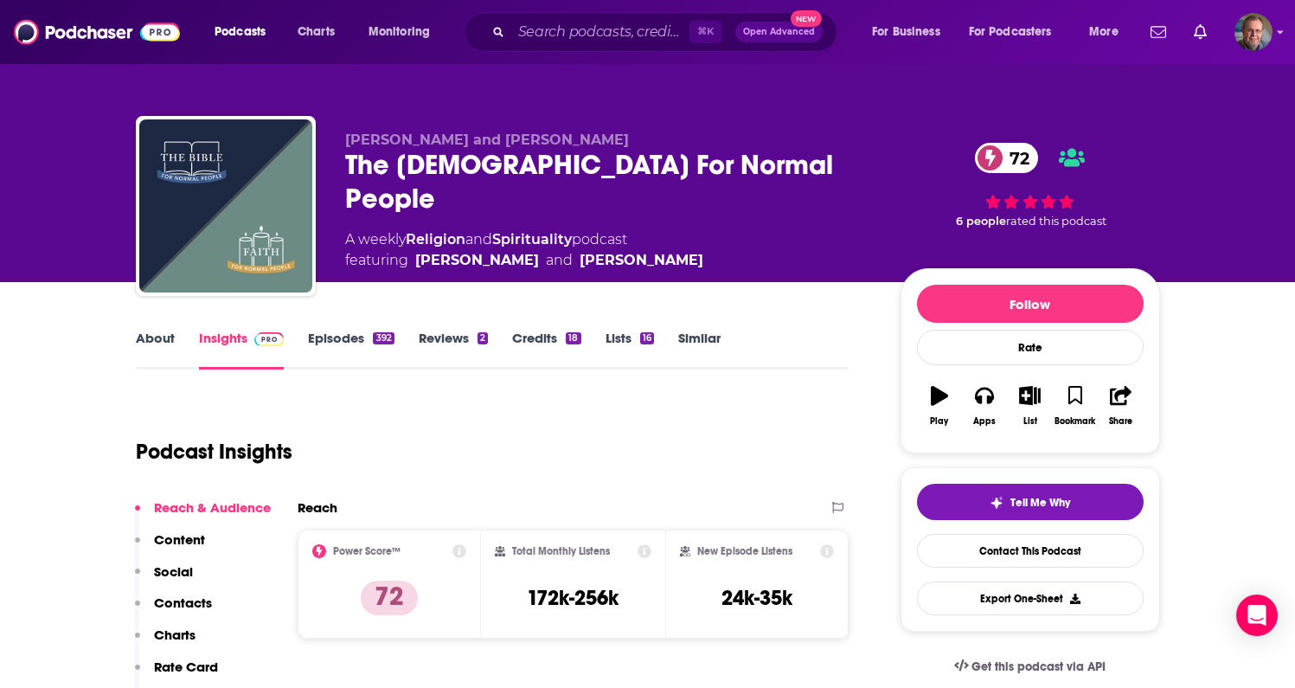
click at [484, 435] on div "Podcast Insights" at bounding box center [486, 441] width 700 height 88
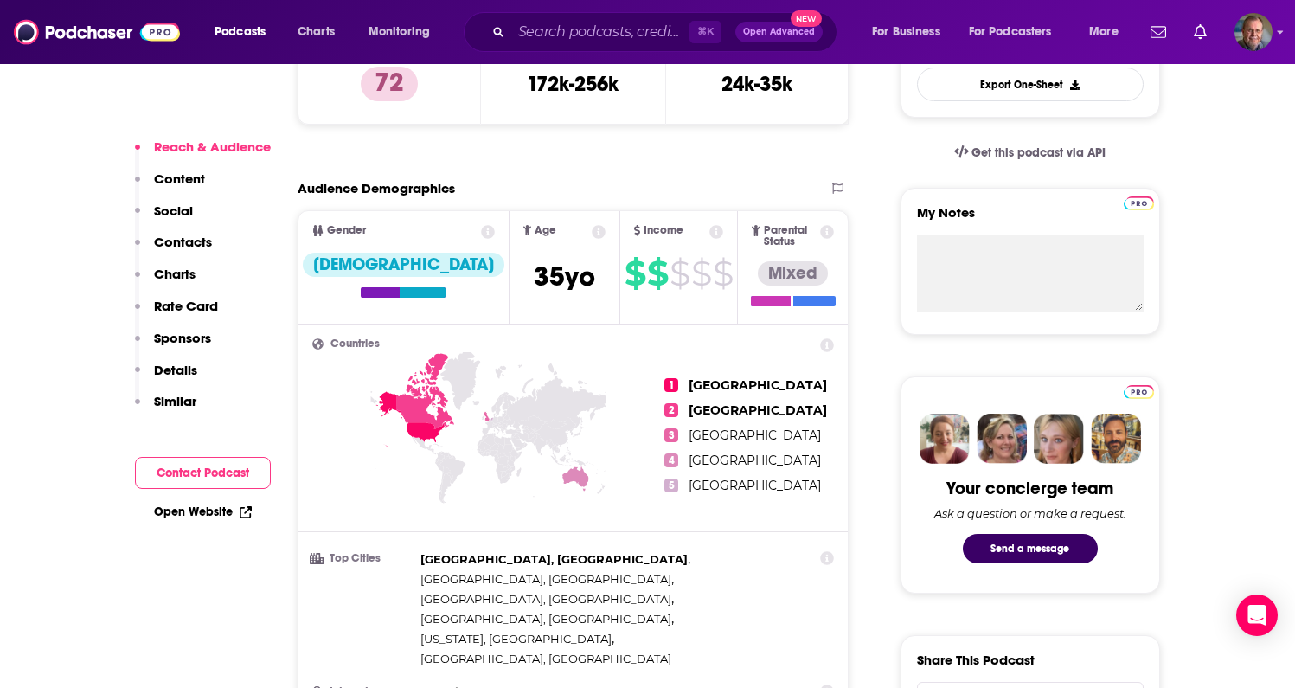
scroll to position [519, 0]
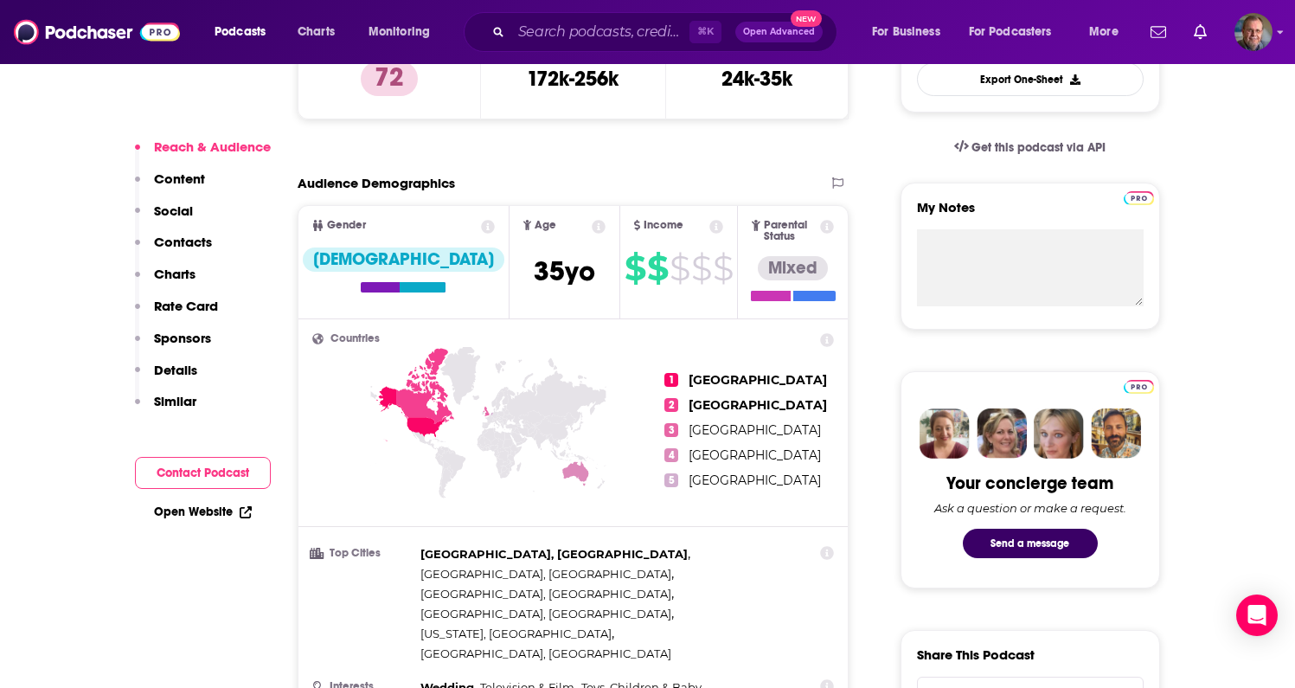
click at [211, 506] on link "Open Website" at bounding box center [203, 511] width 98 height 15
